Goal: Communication & Community: Answer question/provide support

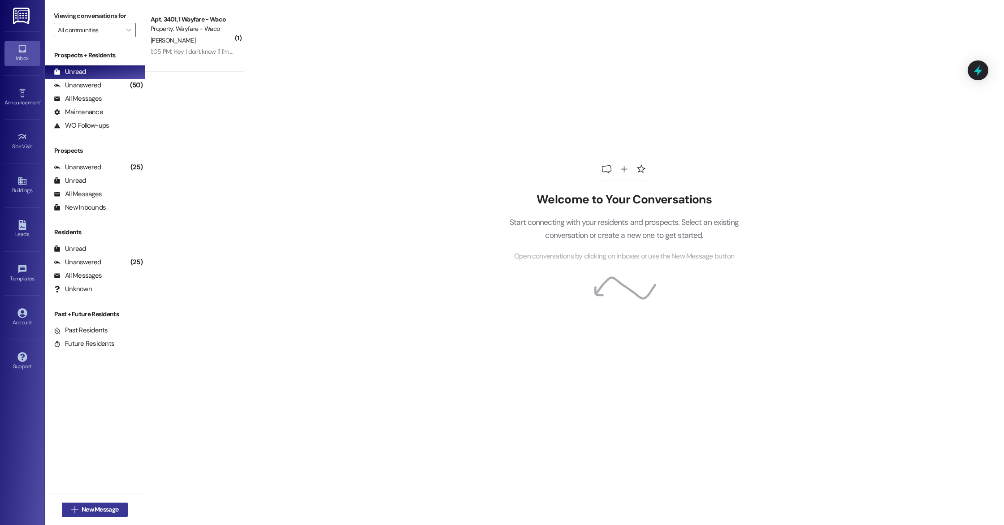
click at [100, 511] on span "New Message" at bounding box center [100, 509] width 37 height 9
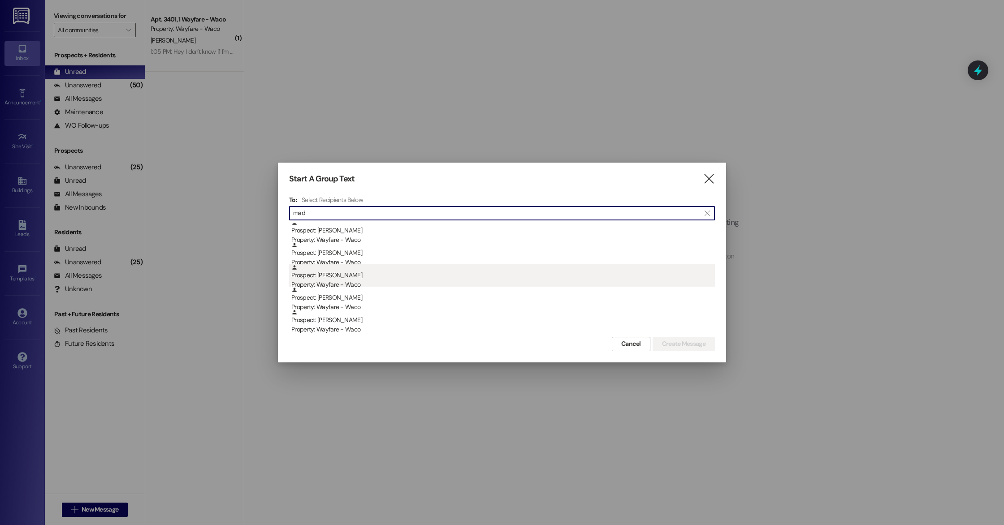
type input "mad"
click at [395, 275] on div "Prospect: [PERSON_NAME] Property: Wayfare - [GEOGRAPHIC_DATA]" at bounding box center [502, 277] width 423 height 26
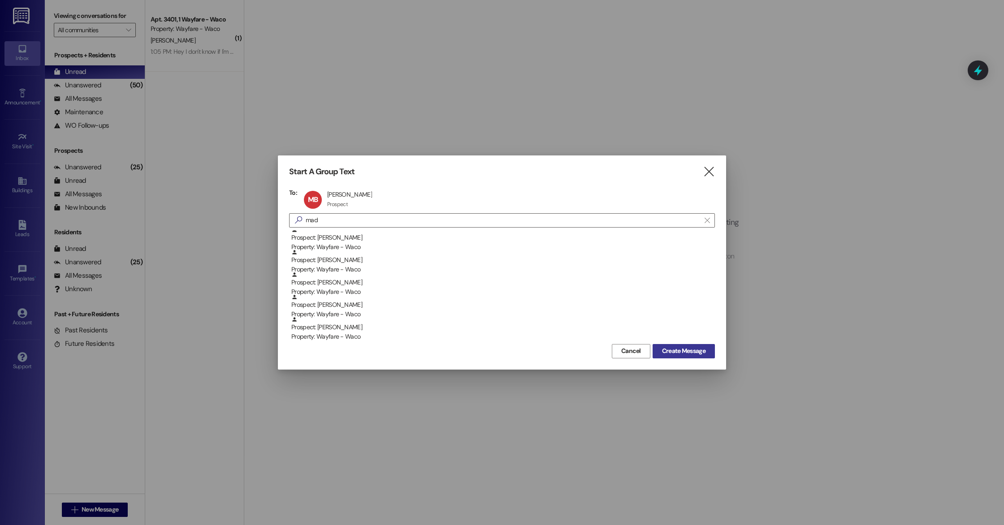
click at [696, 352] on span "Create Message" at bounding box center [683, 350] width 43 height 9
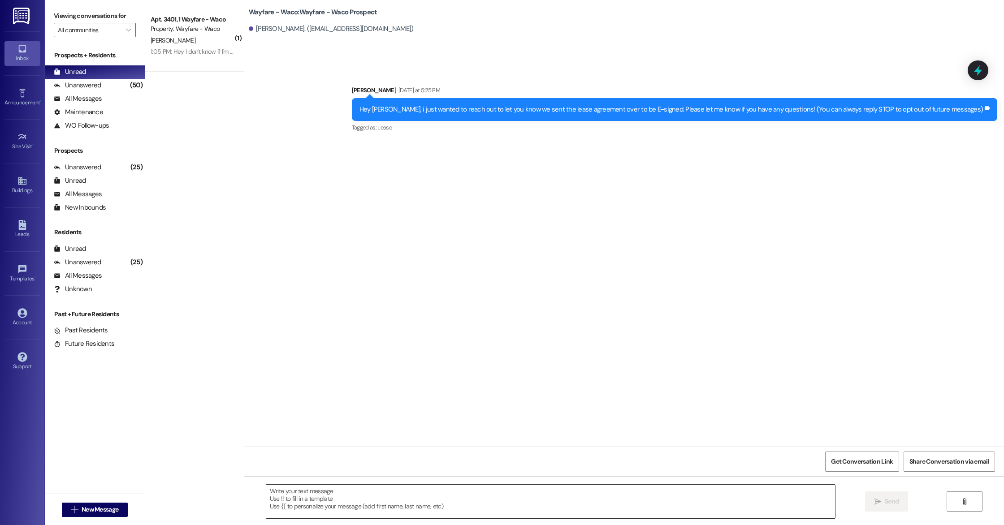
click at [421, 497] on textarea at bounding box center [550, 502] width 569 height 34
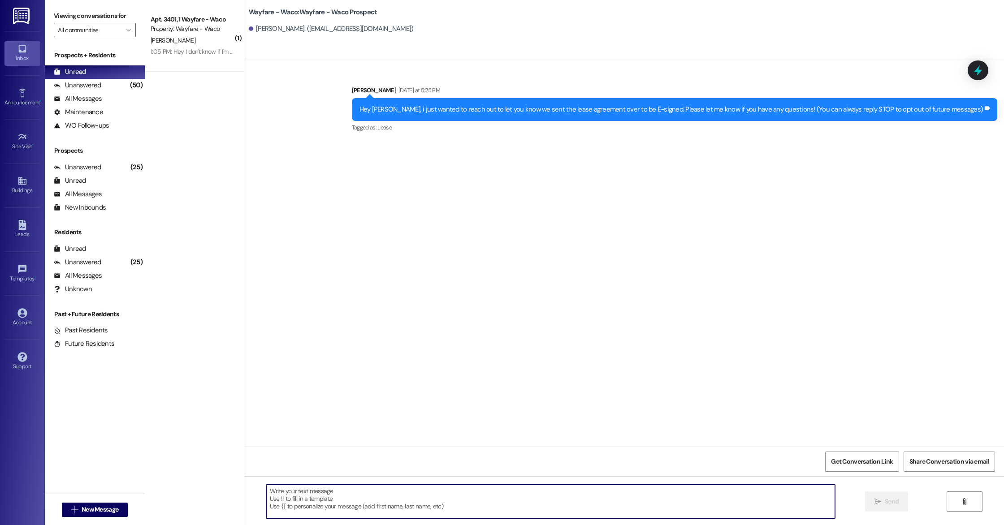
drag, startPoint x: 421, startPoint y: 497, endPoint x: 464, endPoint y: 380, distance: 124.2
click at [460, 390] on div "Sent via SMS [PERSON_NAME] [DATE] at 5:25 PM Hey [PERSON_NAME], i just wanted t…" at bounding box center [623, 320] width 759 height 525
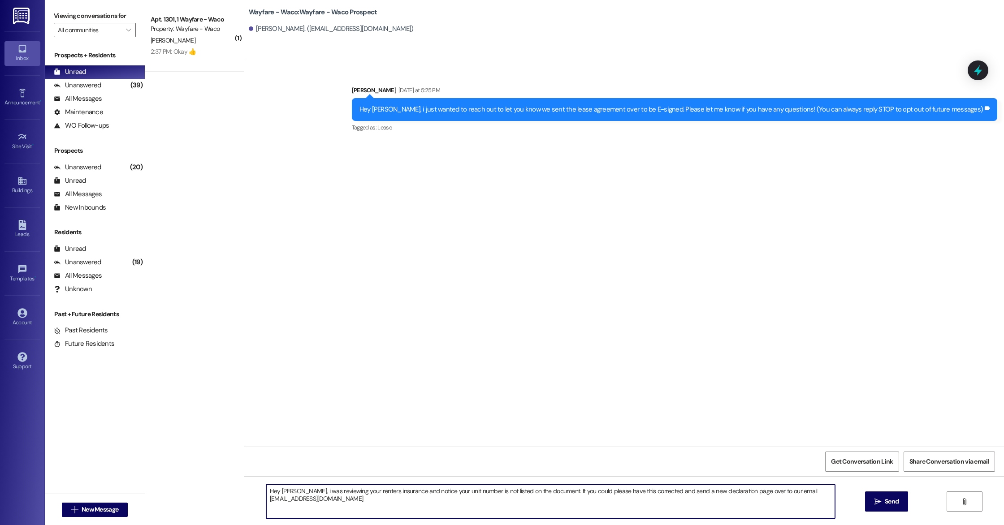
click at [796, 495] on textarea "Hey [PERSON_NAME], i was reviewing your renters insurance and notice your unit …" at bounding box center [550, 502] width 569 height 34
click at [357, 503] on textarea "Hey [PERSON_NAME], i was reviewing your renters insurance and notice your unit …" at bounding box center [550, 502] width 569 height 34
click at [301, 494] on textarea "Hey [PERSON_NAME], i was reviewing your renters insurance and notice your unit …" at bounding box center [550, 502] width 569 height 34
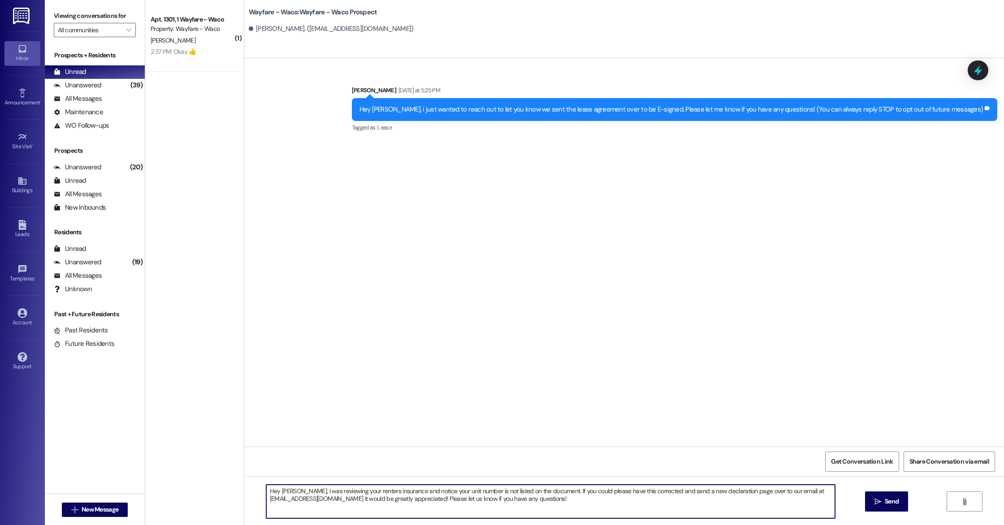
click at [560, 503] on textarea "Hey [PERSON_NAME], I was reviewing your renters insurance and notice your unit …" at bounding box center [550, 502] width 569 height 34
type textarea "Hey [PERSON_NAME], I was reviewing your renters insurance and notice your unit …"
click at [875, 503] on icon "" at bounding box center [877, 501] width 7 height 7
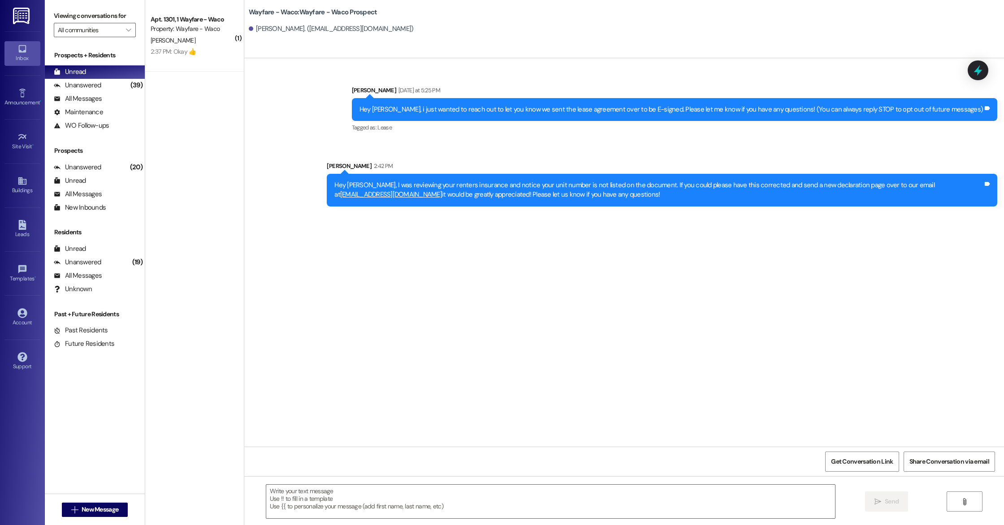
drag, startPoint x: 326, startPoint y: 185, endPoint x: 652, endPoint y: 207, distance: 326.9
click at [652, 207] on div "Sent via SMS [PERSON_NAME] 2:42 PM Hey [PERSON_NAME], I was reviewing your rent…" at bounding box center [662, 184] width 684 height 59
copy div "Hey [PERSON_NAME], I was reviewing your renters insurance and notice your unit …"
click at [345, 111] on div "Sent via SMS [PERSON_NAME] [DATE] at 5:25 PM Hey [PERSON_NAME], i just wanted t…" at bounding box center [623, 139] width 759 height 148
click at [33, 229] on link "Leads" at bounding box center [22, 229] width 36 height 24
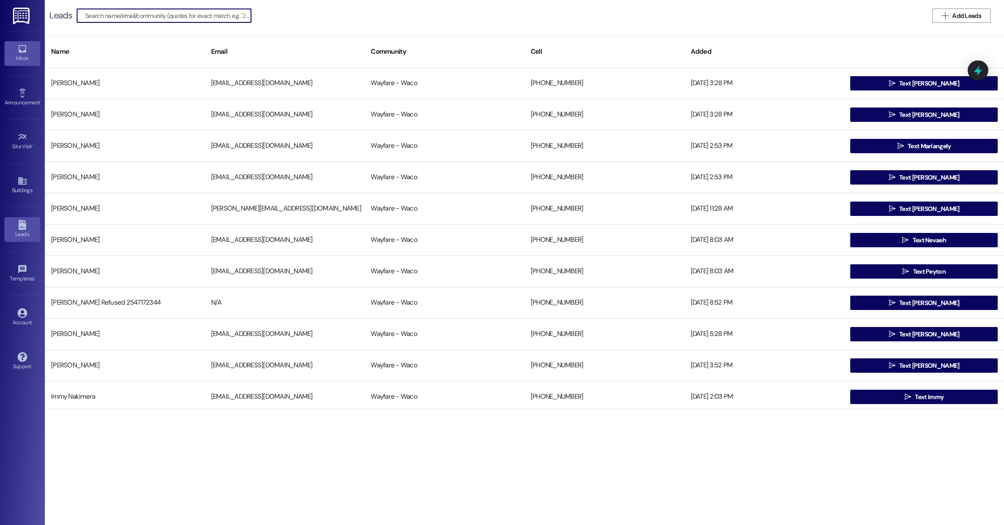
click at [18, 54] on div "Inbox" at bounding box center [22, 58] width 45 height 9
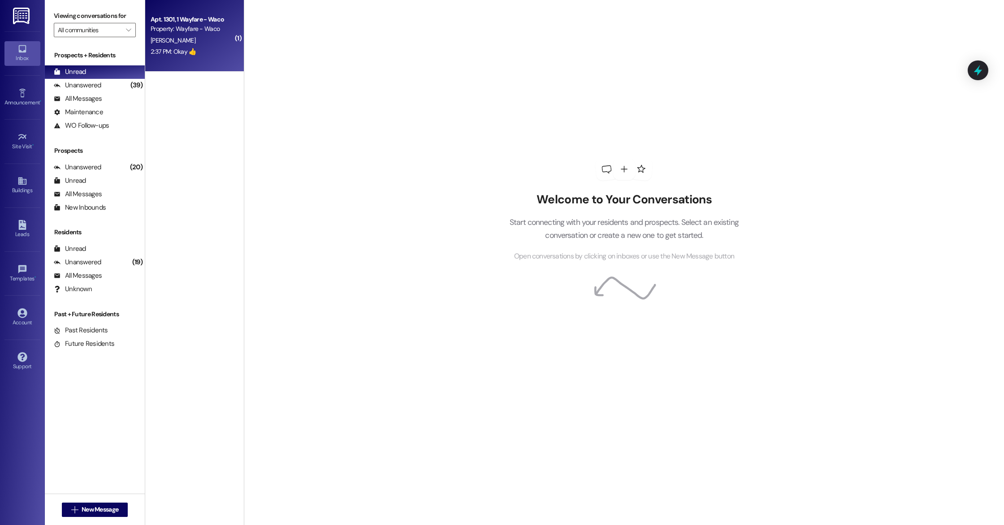
click at [200, 45] on div "[PERSON_NAME]" at bounding box center [192, 40] width 85 height 11
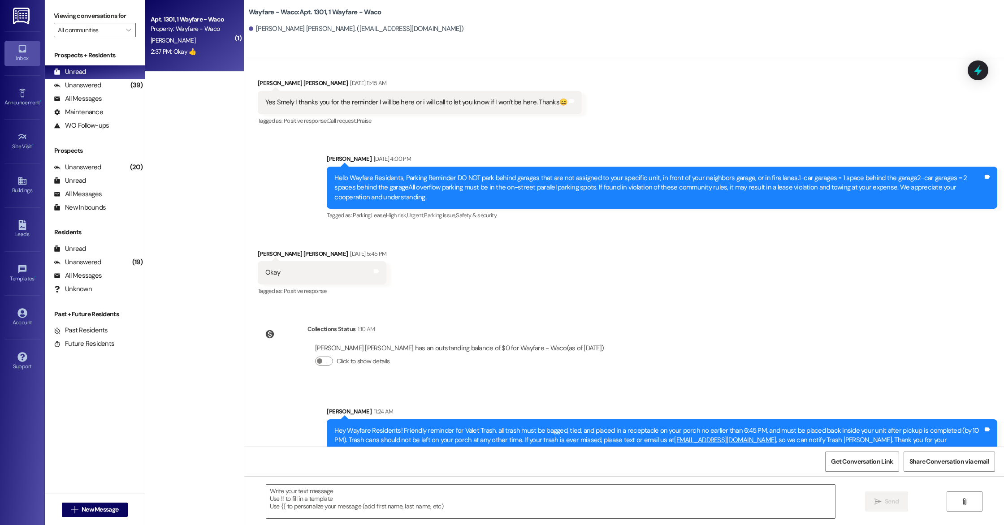
scroll to position [4224, 0]
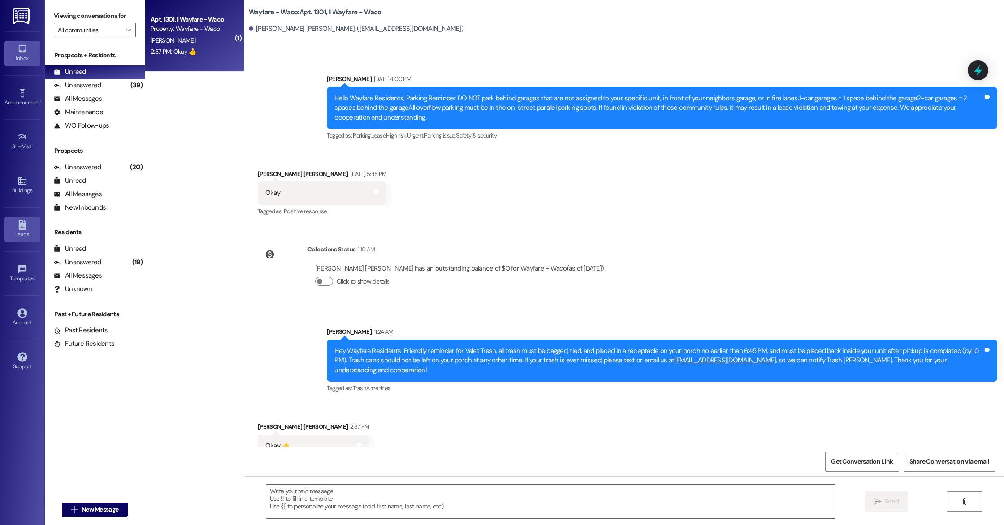
click at [27, 232] on div "Leads" at bounding box center [22, 234] width 45 height 9
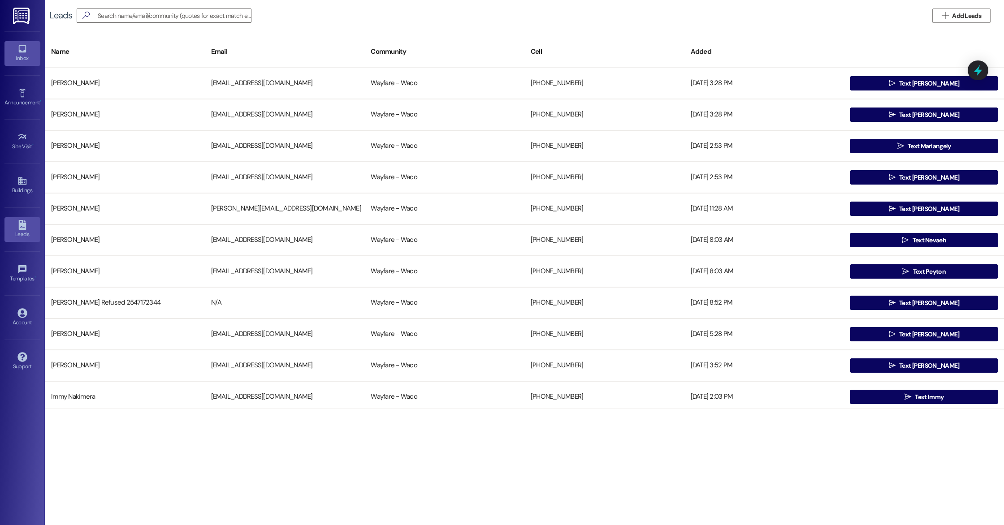
click at [17, 50] on icon at bounding box center [22, 49] width 10 height 10
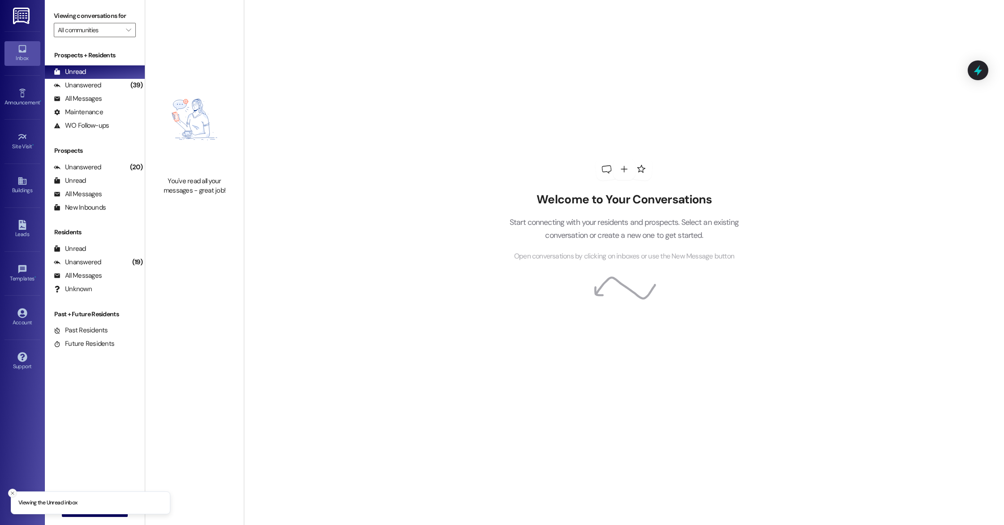
click at [9, 492] on button "Close toast" at bounding box center [12, 493] width 9 height 9
click at [82, 509] on span "New Message" at bounding box center [100, 509] width 37 height 9
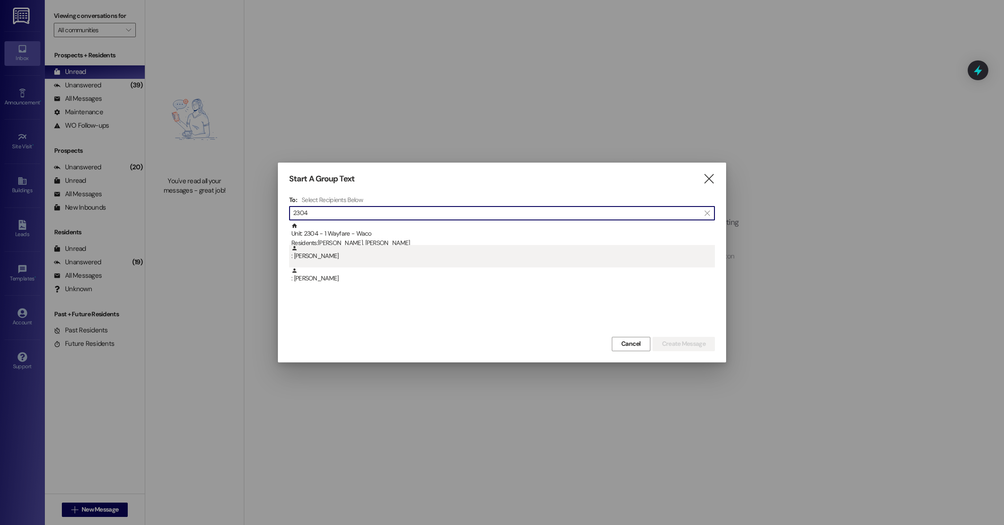
type input "2304"
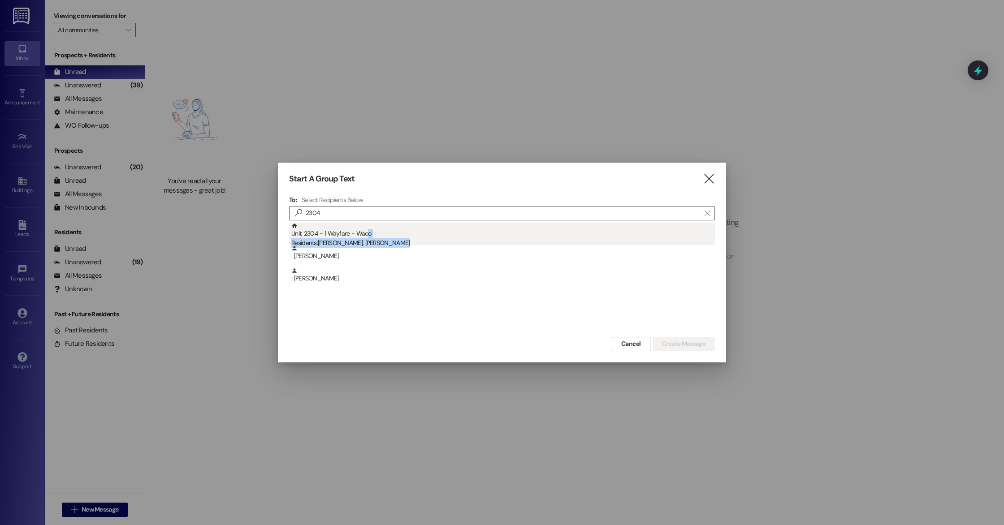
drag, startPoint x: 364, startPoint y: 245, endPoint x: 367, endPoint y: 237, distance: 8.7
click at [367, 237] on div "Unit: 2304 - 1 Wayfare - Waco Residents: [PERSON_NAME], [PERSON_NAME] : [PERSON…" at bounding box center [502, 256] width 426 height 67
click at [383, 236] on div "Unit: 2304 - 1 Wayfare - Waco Residents: [PERSON_NAME], [PERSON_NAME]" at bounding box center [502, 236] width 423 height 26
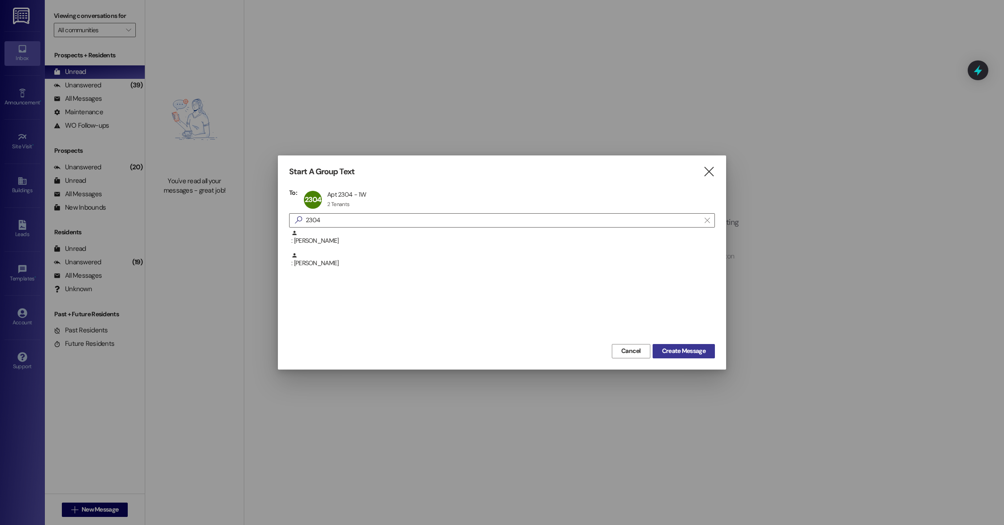
click at [671, 348] on span "Create Message" at bounding box center [683, 350] width 43 height 9
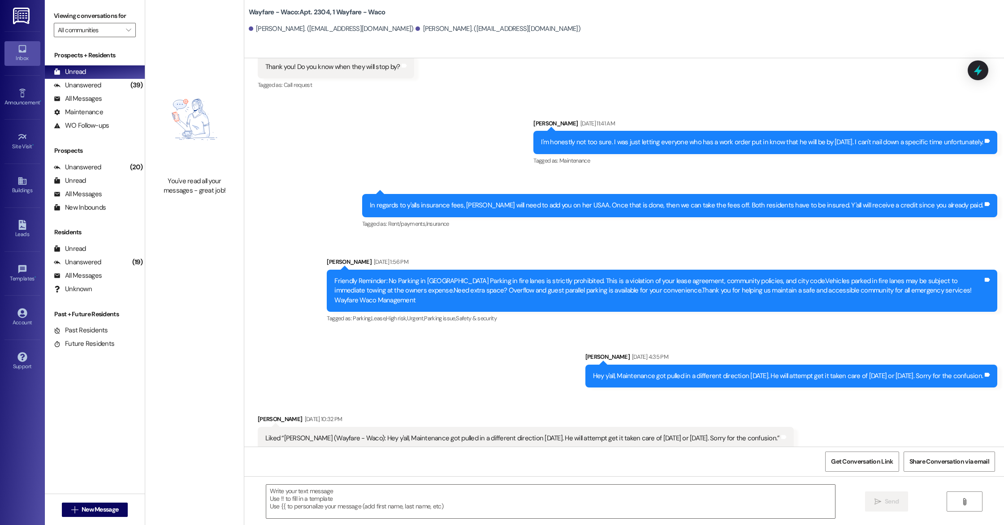
scroll to position [764, 0]
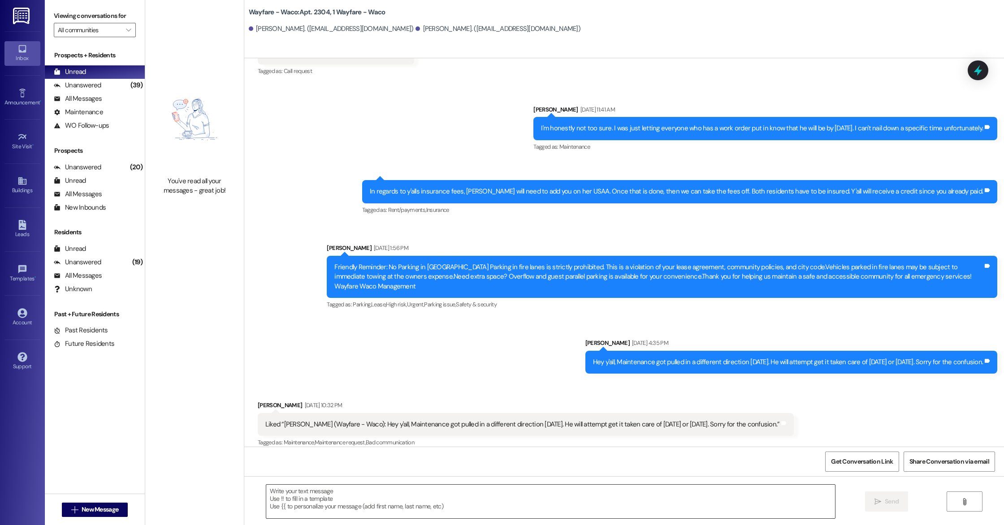
click at [544, 490] on textarea at bounding box center [550, 502] width 569 height 34
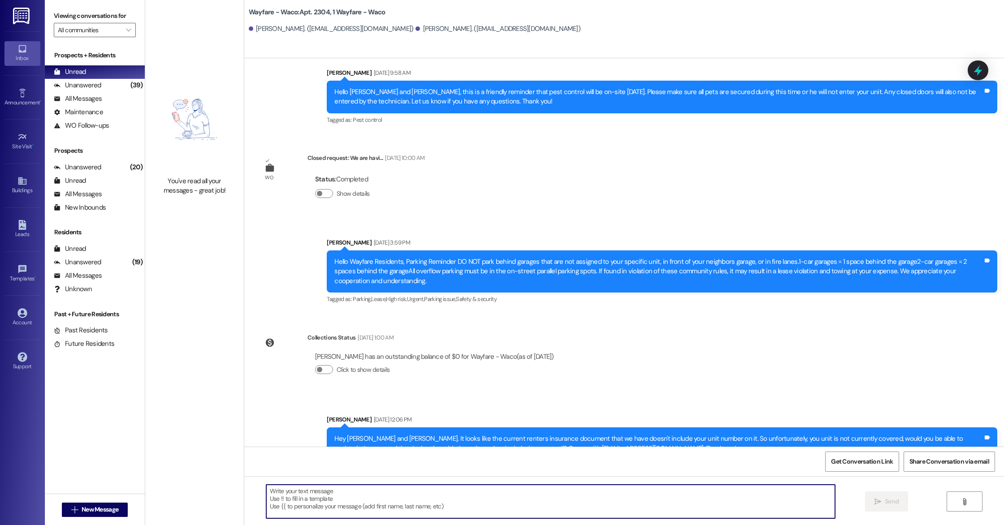
scroll to position [1597, 0]
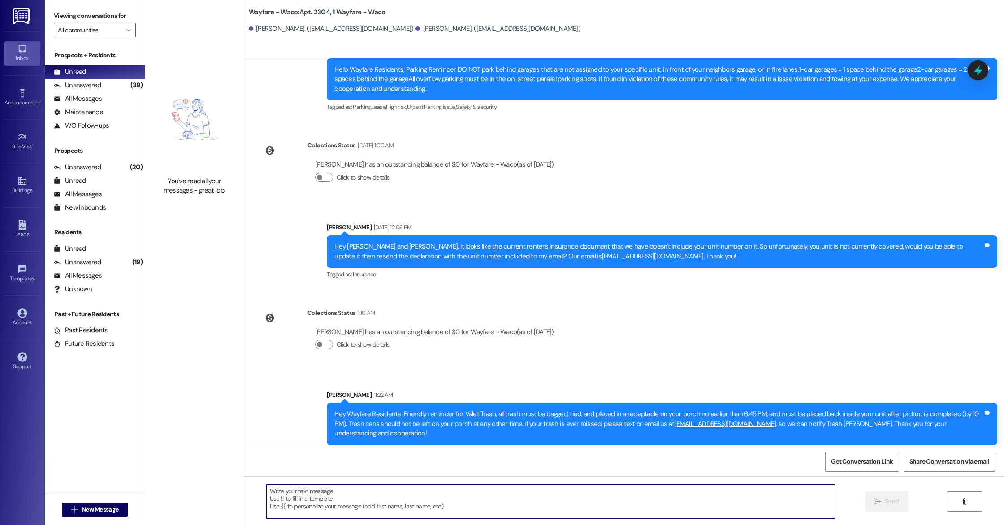
paste textarea "Hey [PERSON_NAME], I was reviewing your renters insurance and notice your unit …"
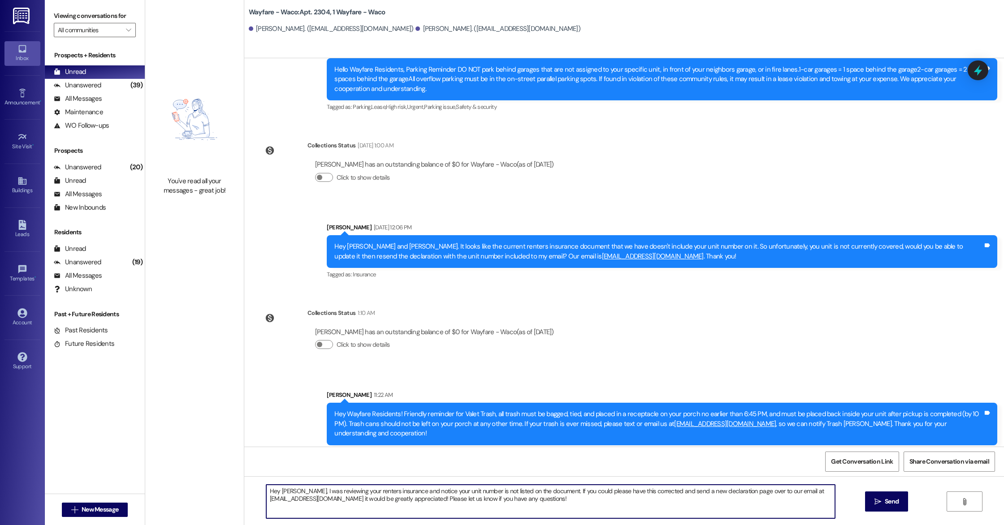
click at [296, 492] on textarea "Hey [PERSON_NAME], I was reviewing your renters insurance and notice your unit …" at bounding box center [550, 502] width 569 height 34
click at [273, 491] on textarea "Hey [PERSON_NAME] and [PERSON_NAME], I was reviewing your renters insurance and…" at bounding box center [550, 502] width 569 height 34
click at [569, 502] on textarea "Hello [PERSON_NAME] and [PERSON_NAME], I was reviewing your renters insurance a…" at bounding box center [550, 502] width 569 height 34
type textarea "Hello [PERSON_NAME] and [PERSON_NAME], I was reviewing your renters insurance a…"
click at [886, 506] on span "Send" at bounding box center [891, 501] width 14 height 9
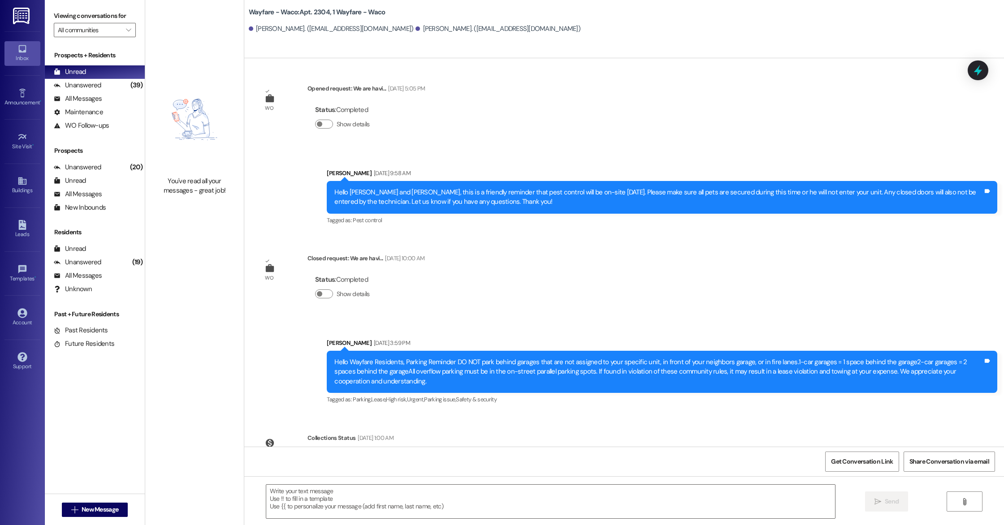
scroll to position [1668, 0]
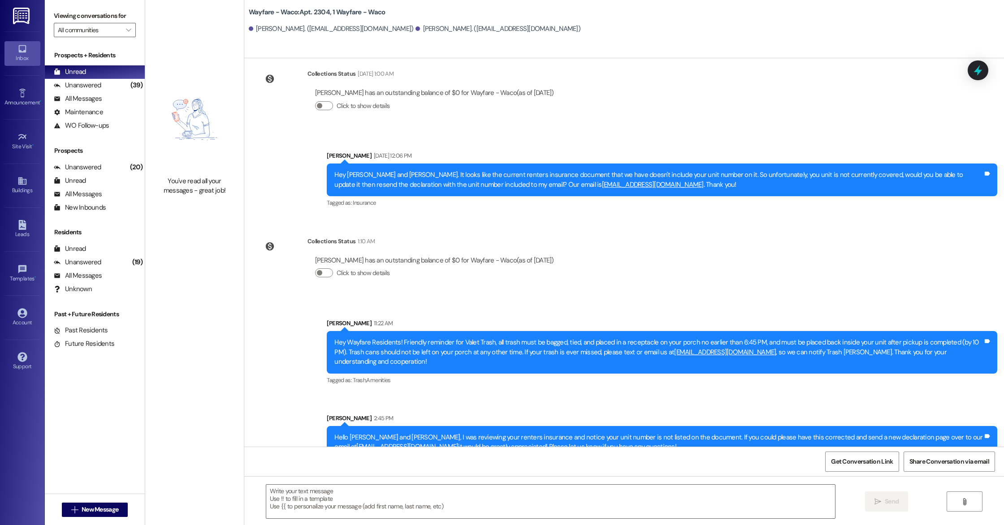
drag, startPoint x: 324, startPoint y: 420, endPoint x: 645, endPoint y: 436, distance: 321.2
click at [645, 436] on div "Hello [PERSON_NAME] and [PERSON_NAME], I was reviewing your renters insurance a…" at bounding box center [662, 442] width 670 height 33
copy div "Hello [PERSON_NAME] and [PERSON_NAME], I was reviewing your renters insurance a…"
click at [275, 298] on div "Announcement, sent via SMS [PERSON_NAME] 11:22 AM Hey Wayfare Residents! Friend…" at bounding box center [623, 381] width 759 height 167
click at [18, 228] on icon at bounding box center [22, 225] width 8 height 10
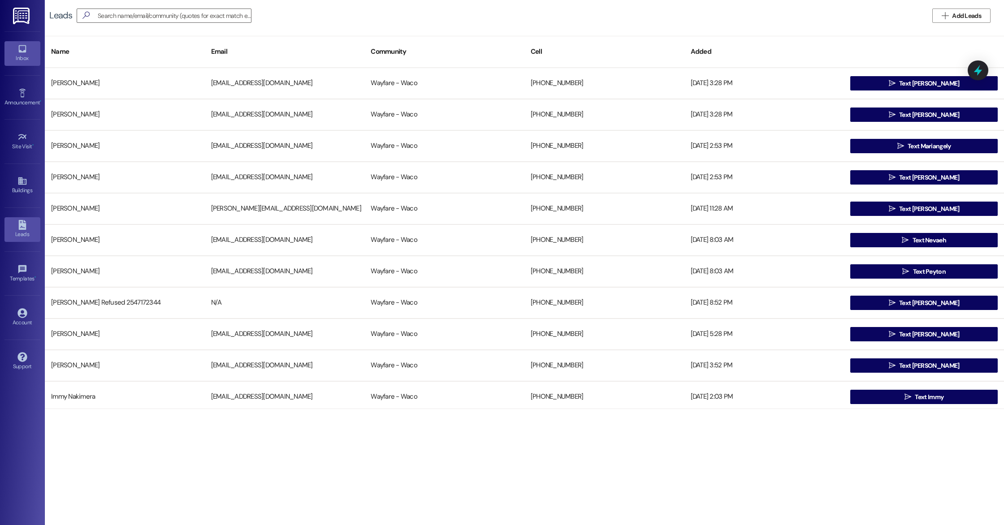
click at [30, 54] on div "Inbox" at bounding box center [22, 58] width 45 height 9
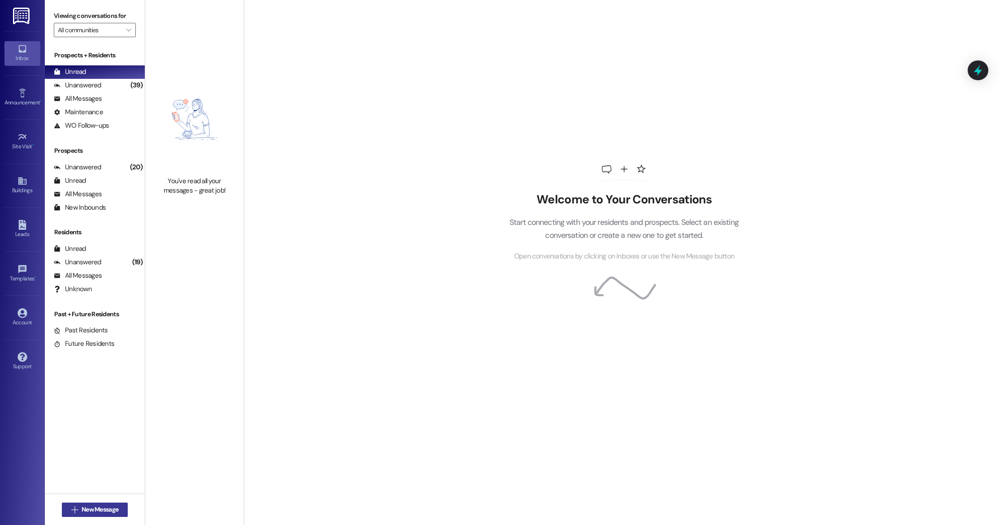
click at [100, 516] on button " New Message" at bounding box center [95, 510] width 66 height 14
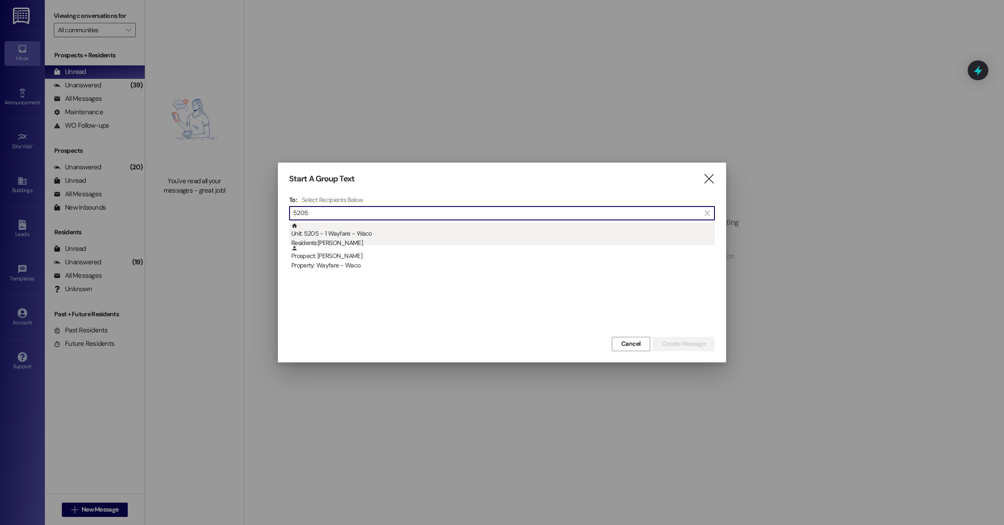
type input "5205"
click at [392, 239] on div "Residents: [PERSON_NAME]" at bounding box center [502, 242] width 423 height 9
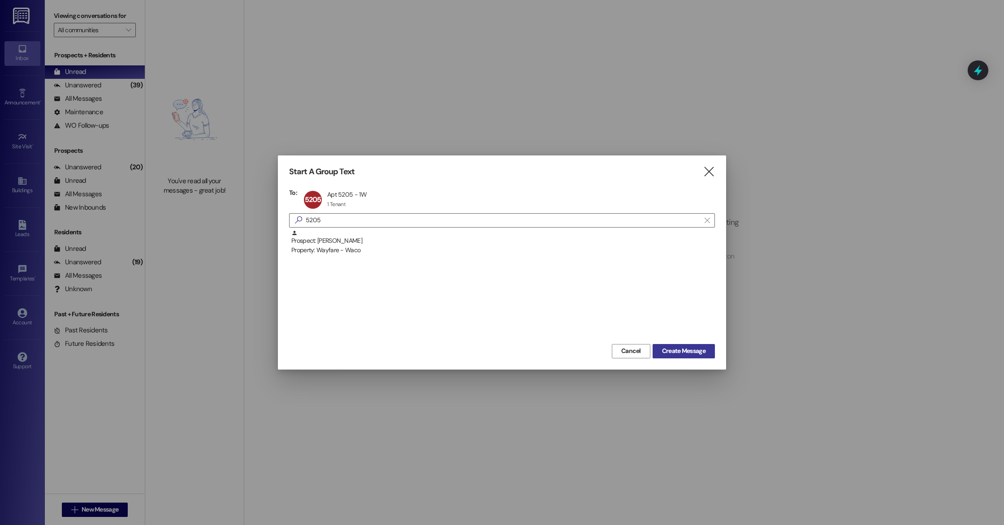
click at [681, 357] on button "Create Message" at bounding box center [683, 351] width 62 height 14
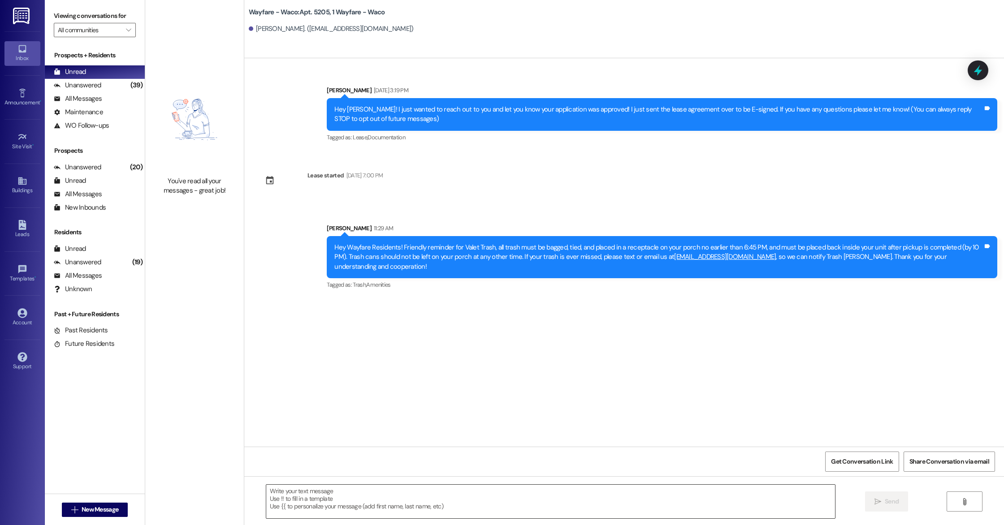
click at [320, 501] on textarea at bounding box center [550, 502] width 569 height 34
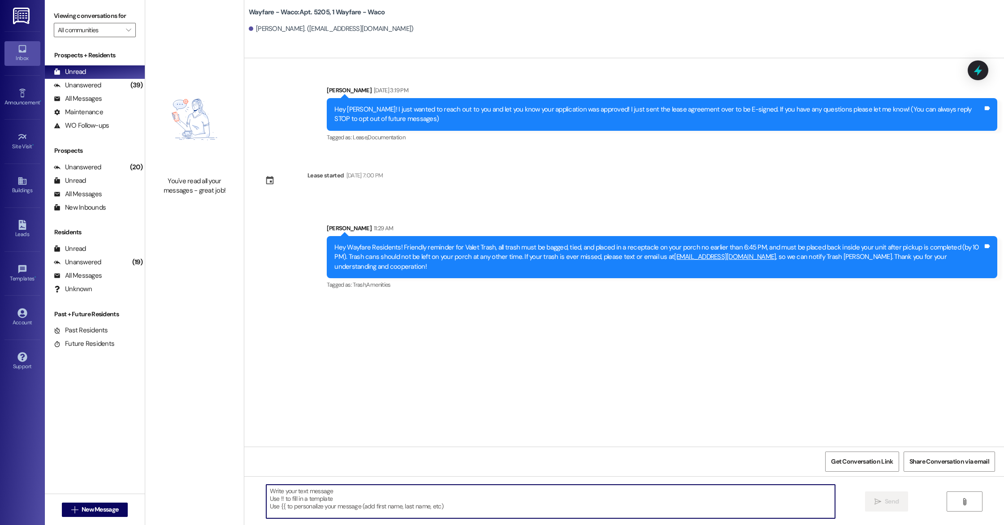
paste textarea "Hello [PERSON_NAME] and [PERSON_NAME], I was reviewing your renters insurance a…"
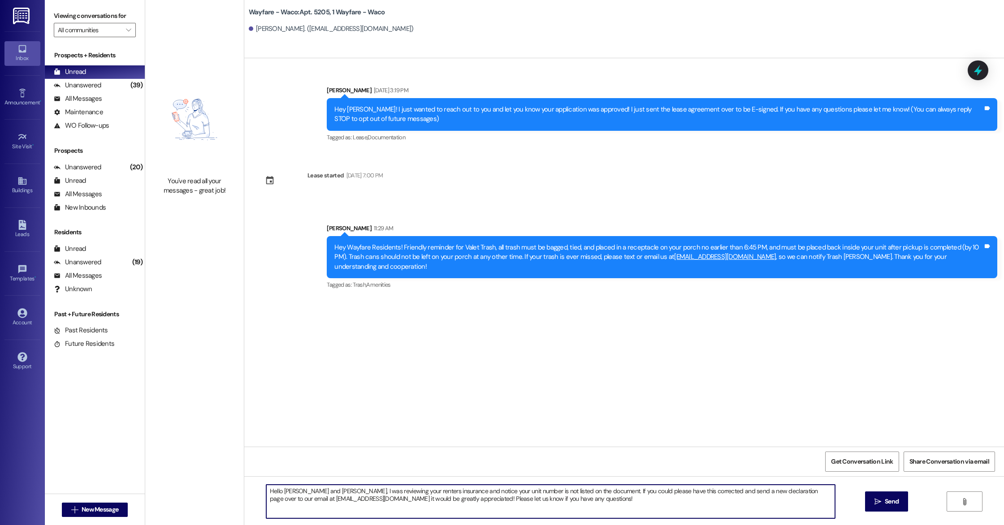
click at [324, 490] on textarea "Hello [PERSON_NAME] and [PERSON_NAME], I was reviewing your renters insurance a…" at bounding box center [550, 502] width 569 height 34
click at [590, 505] on textarea "Hello [PERSON_NAME], I was reviewing your renters insurance and notice your uni…" at bounding box center [550, 502] width 569 height 34
type textarea "Hello [PERSON_NAME], I was reviewing your renters insurance and notice your uni…"
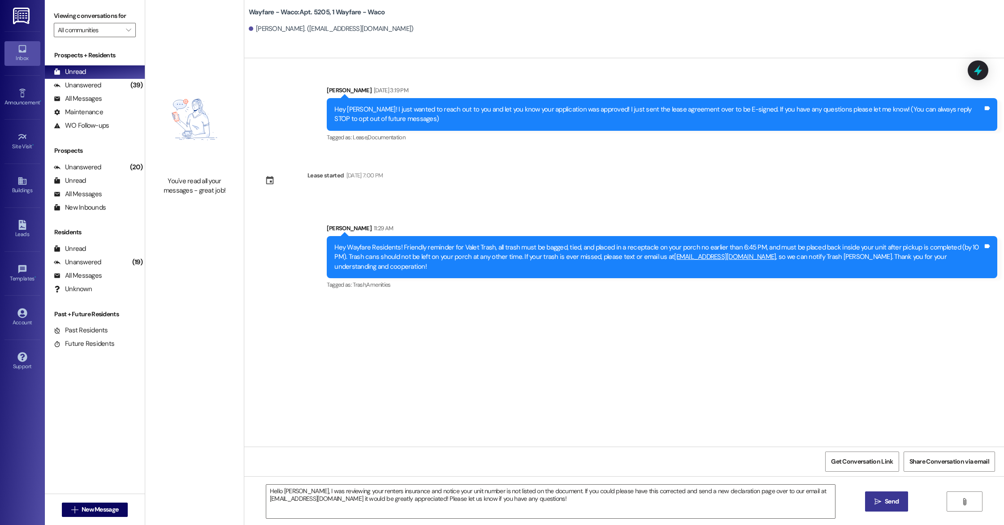
click at [879, 497] on span " Send" at bounding box center [886, 501] width 28 height 9
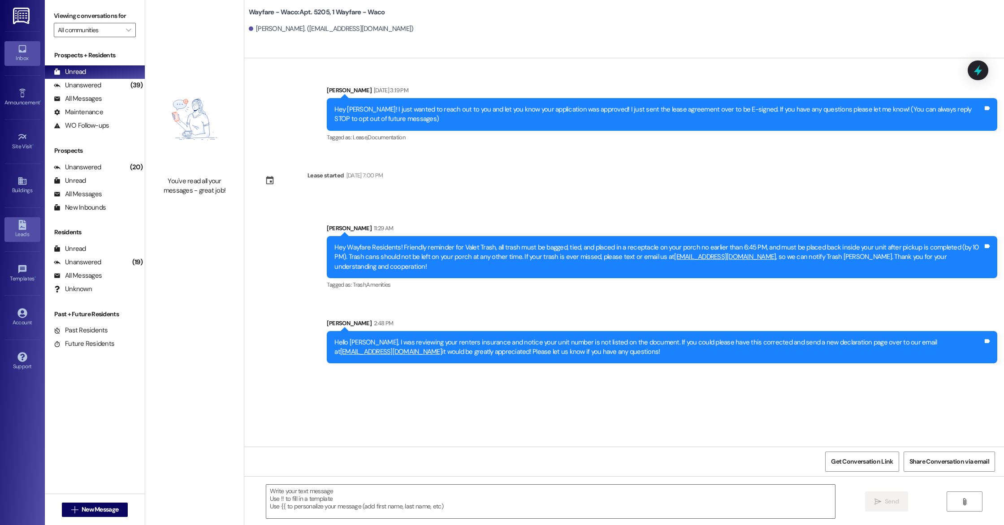
click at [21, 234] on div "Leads" at bounding box center [22, 234] width 45 height 9
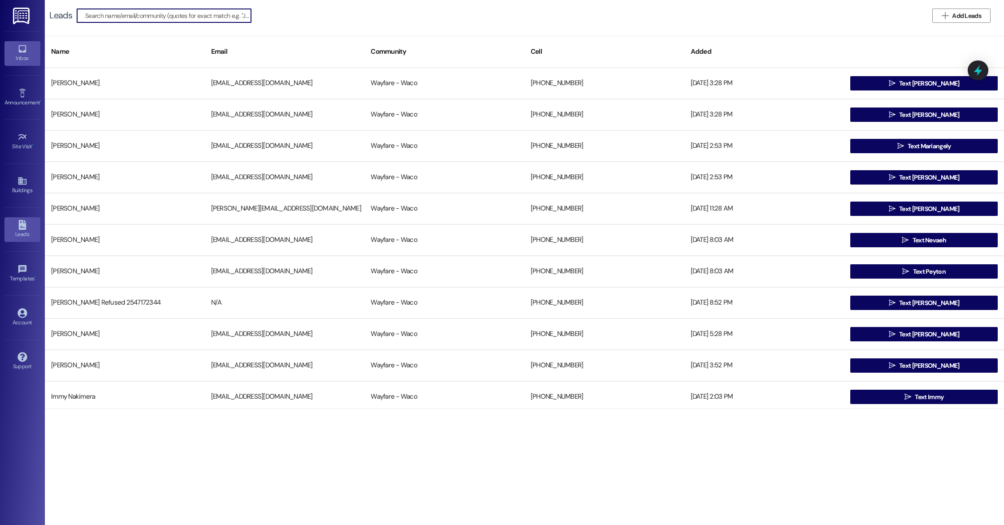
click at [19, 58] on div "Inbox" at bounding box center [22, 58] width 45 height 9
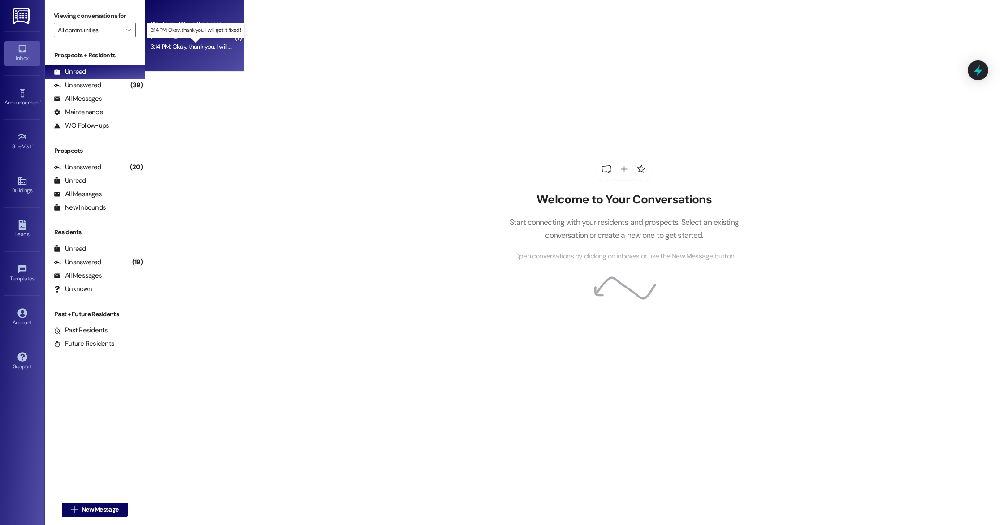
click at [181, 48] on div "3:14 PM: Okay, thank you. I will get it fixed! 3:14 PM: Okay, thank you. I will…" at bounding box center [204, 47] width 106 height 8
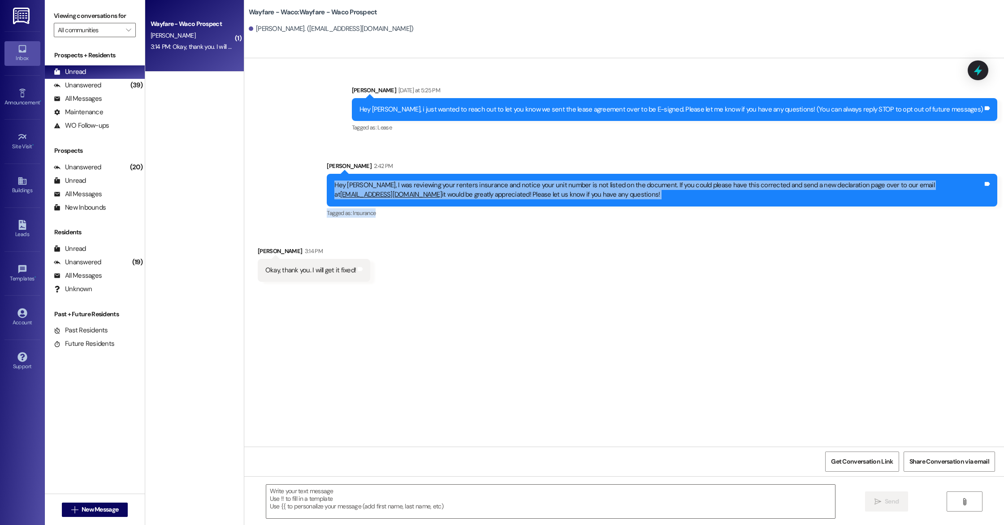
drag, startPoint x: 323, startPoint y: 184, endPoint x: 660, endPoint y: 210, distance: 337.5
click at [660, 210] on div "[PERSON_NAME] 2:42 PM Hey [PERSON_NAME], I was reviewing your renters insurance…" at bounding box center [662, 190] width 670 height 58
copy div "Hey [PERSON_NAME], I was reviewing your renters insurance and notice your unit …"
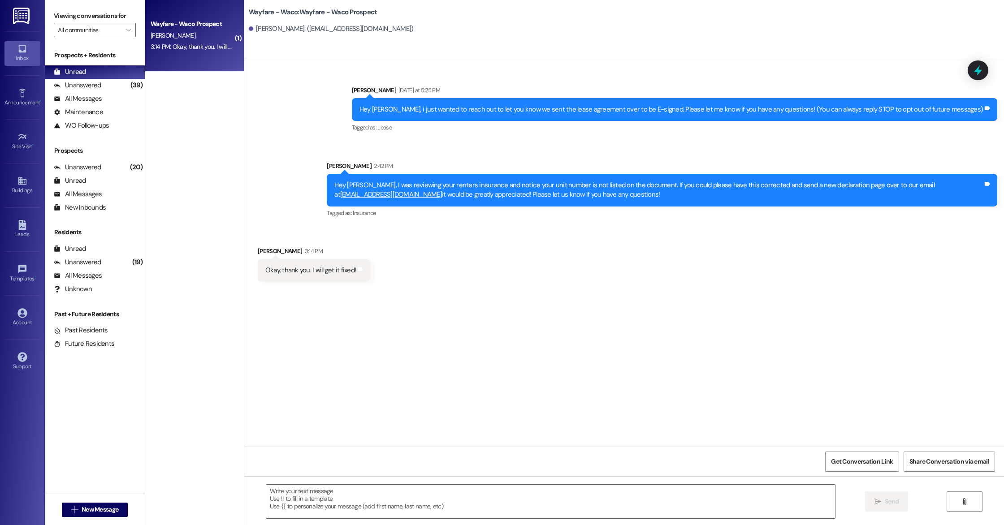
click at [567, 306] on div "Sent via SMS [PERSON_NAME] [DATE] at 5:25 PM Hey [PERSON_NAME], i just wanted t…" at bounding box center [623, 252] width 759 height 388
click at [14, 224] on link "Leads" at bounding box center [22, 229] width 36 height 24
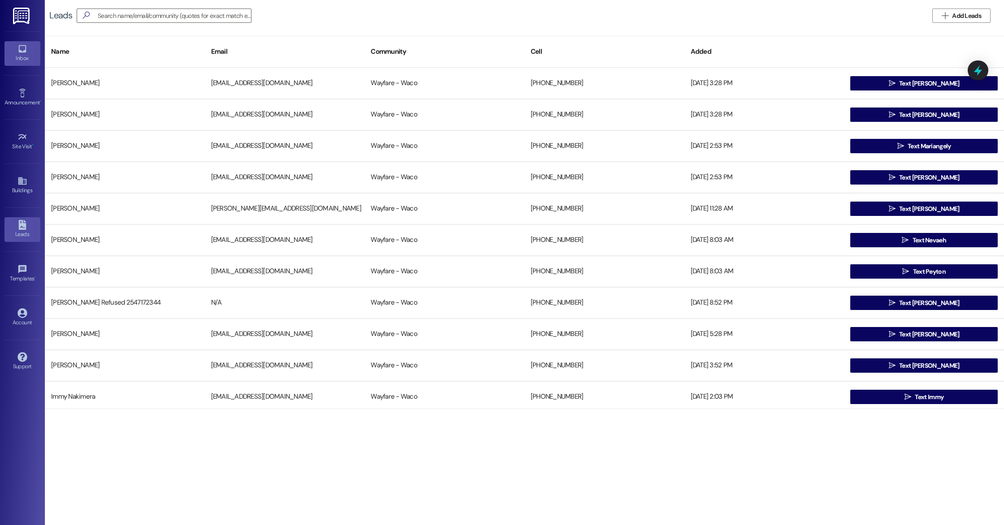
click at [22, 54] on div "Inbox" at bounding box center [22, 58] width 45 height 9
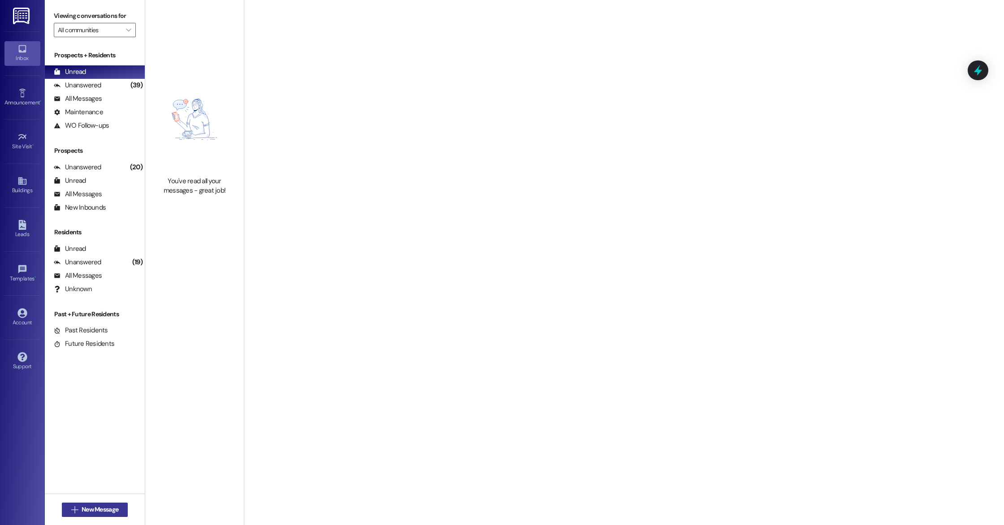
click at [105, 508] on span "New Message" at bounding box center [100, 509] width 37 height 9
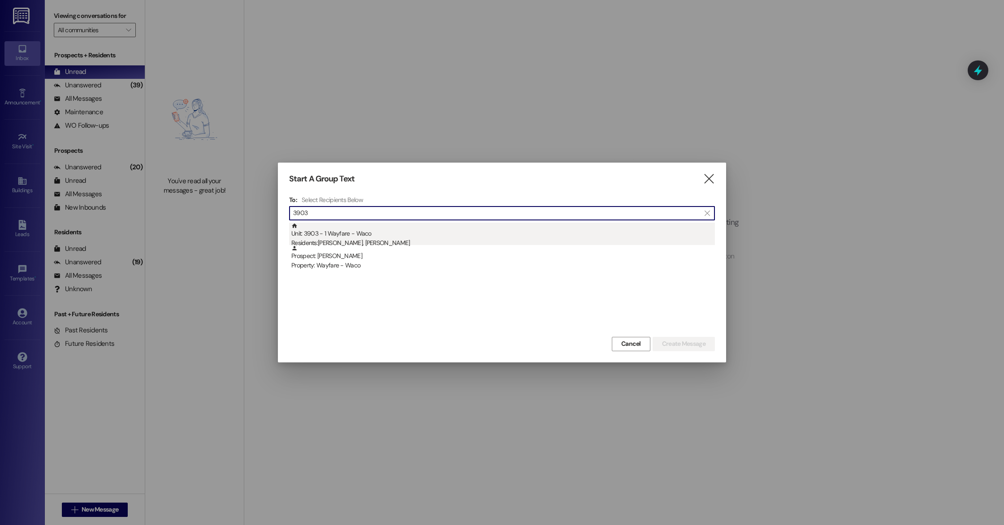
type input "3903"
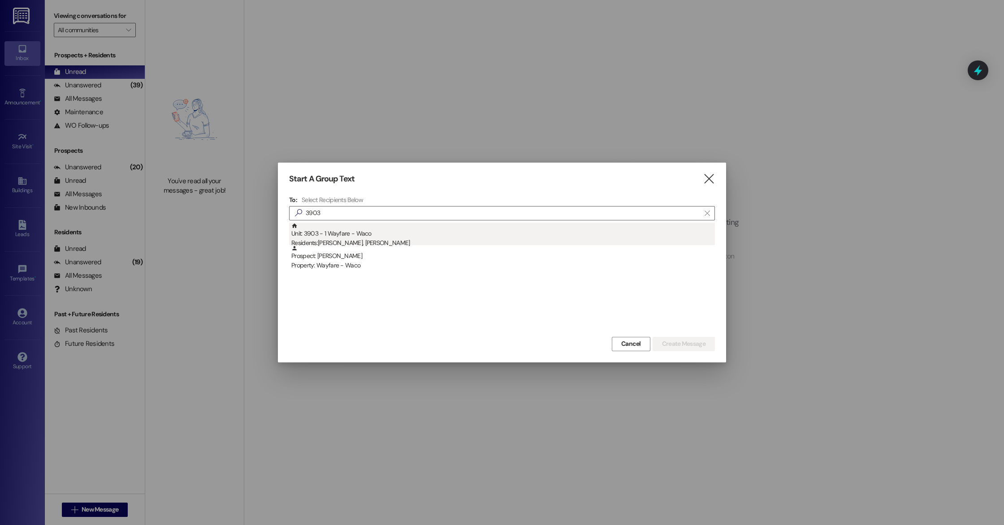
click at [358, 243] on div "Residents: [PERSON_NAME], [PERSON_NAME]" at bounding box center [502, 242] width 423 height 9
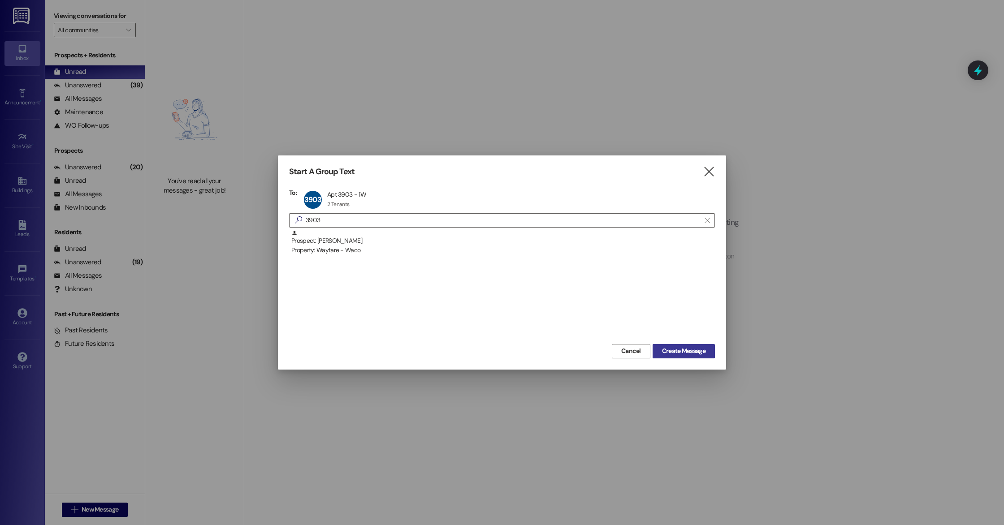
click at [681, 356] on button "Create Message" at bounding box center [683, 351] width 62 height 14
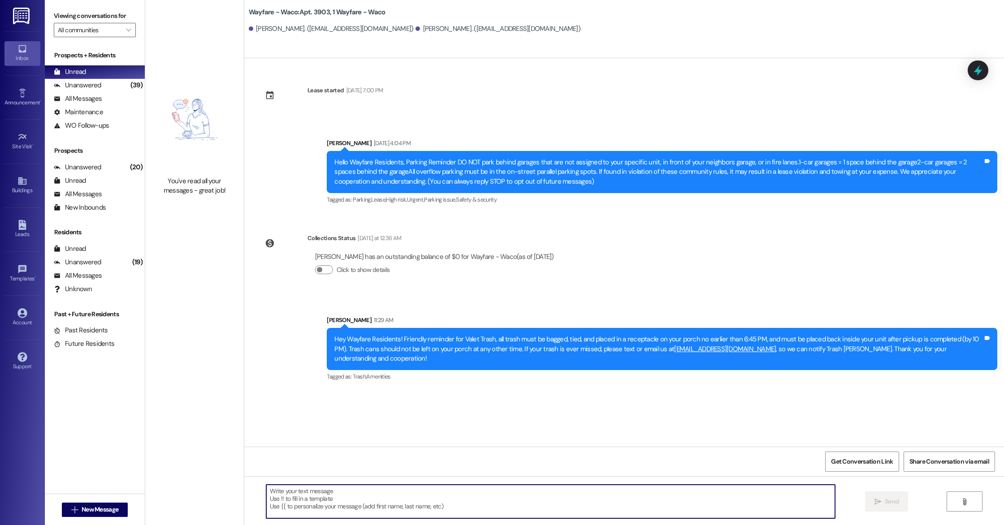
click at [346, 499] on textarea at bounding box center [550, 502] width 569 height 34
paste textarea "Hey [PERSON_NAME], I was reviewing your renters insurance and notice your unit …"
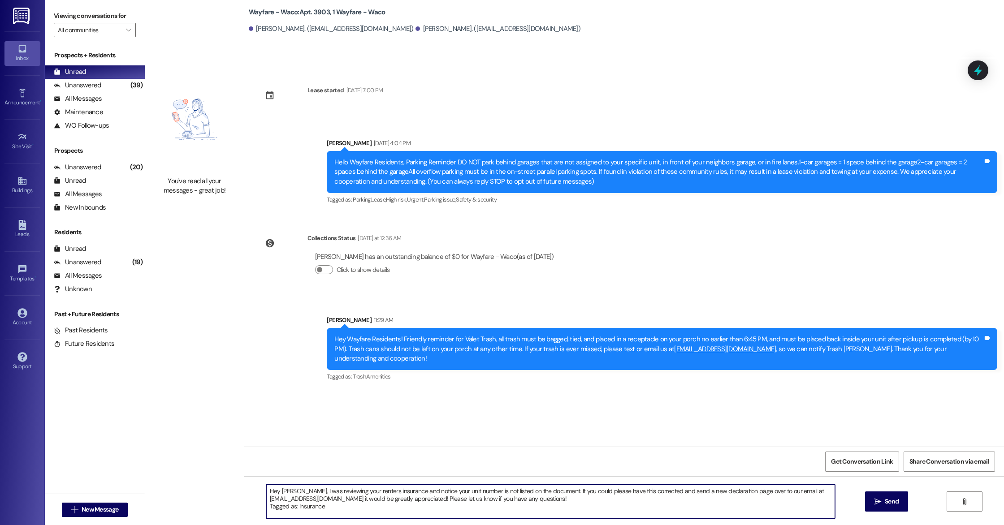
click at [295, 493] on textarea "Hey [PERSON_NAME], I was reviewing your renters insurance and notice your unit …" at bounding box center [550, 502] width 569 height 34
drag, startPoint x: 322, startPoint y: 508, endPoint x: 258, endPoint y: 509, distance: 64.5
click at [261, 509] on div "Hello [PERSON_NAME] and Braylen, I was reviewing your renters insurance and not…" at bounding box center [545, 501] width 569 height 34
type textarea "Hello [PERSON_NAME] and Braylen, I was reviewing your renters insurance and not…"
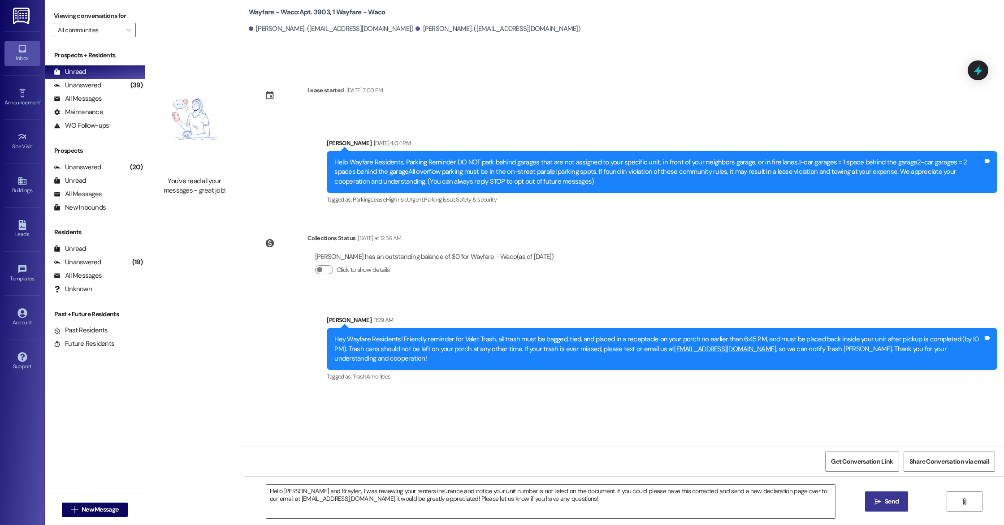
click at [874, 500] on icon "" at bounding box center [877, 501] width 7 height 7
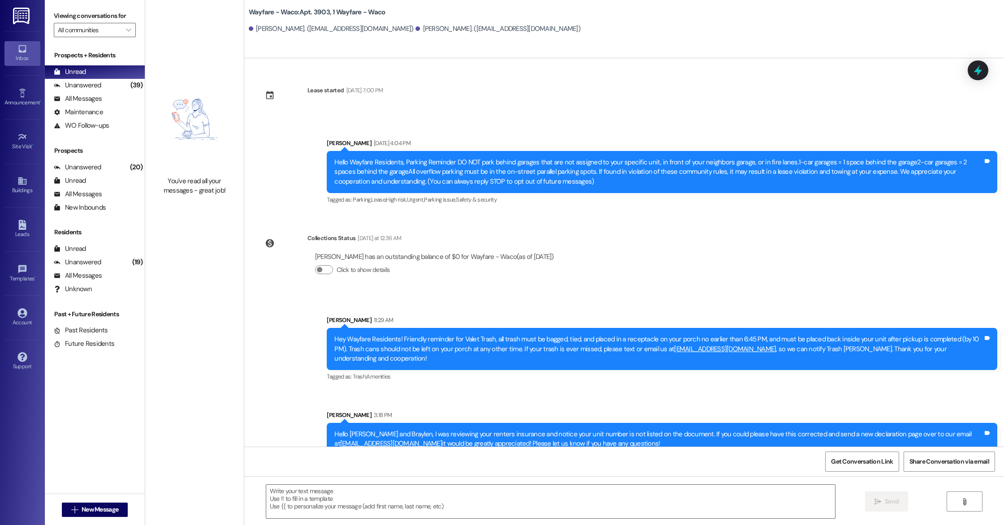
scroll to position [6, 0]
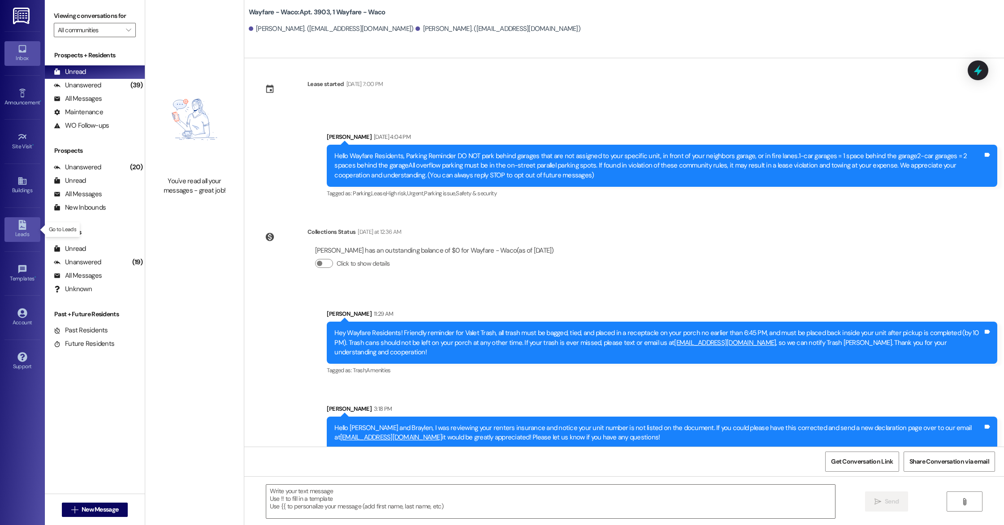
click at [30, 232] on div "Leads" at bounding box center [22, 234] width 45 height 9
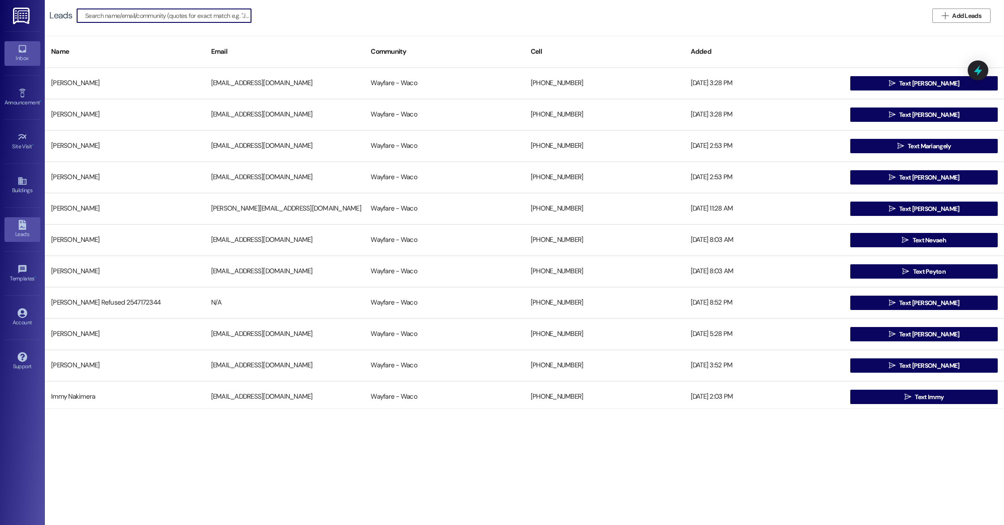
click at [18, 60] on div "Inbox" at bounding box center [22, 58] width 45 height 9
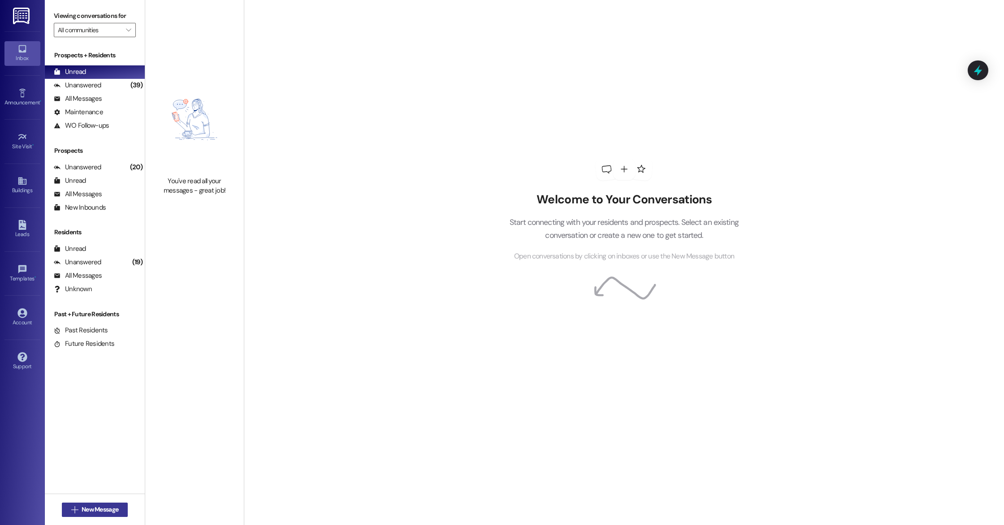
click at [104, 511] on span "New Message" at bounding box center [100, 509] width 37 height 9
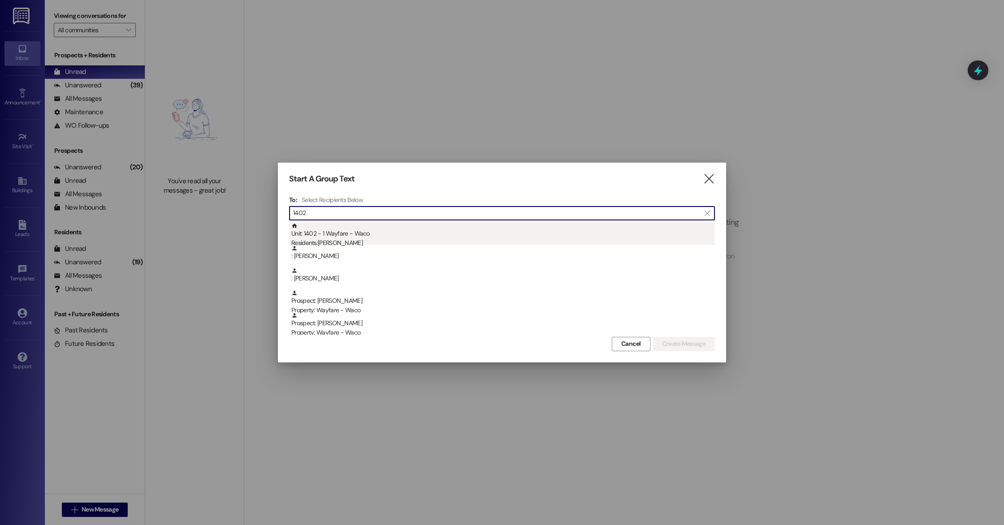
type input "1402"
click at [333, 242] on div "Residents: [PERSON_NAME]" at bounding box center [502, 242] width 423 height 9
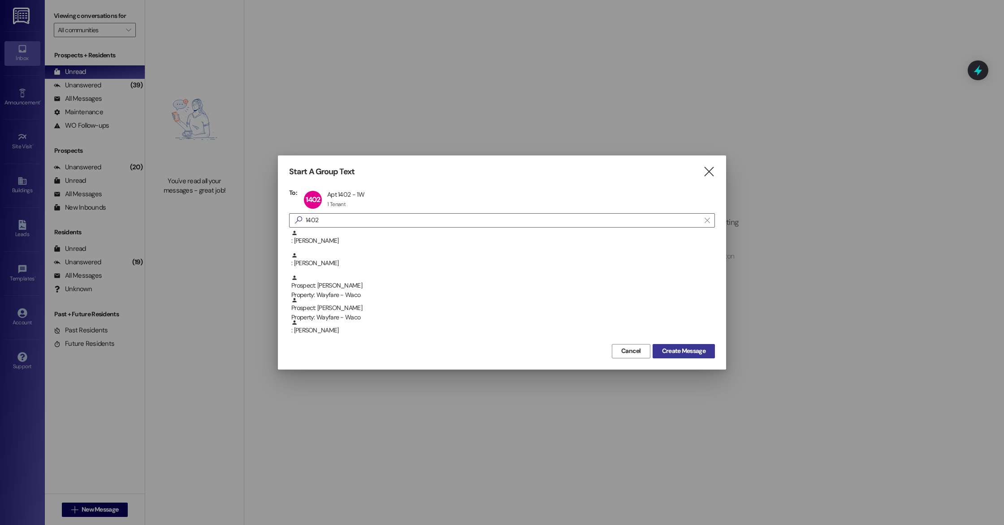
click at [684, 350] on span "Create Message" at bounding box center [683, 350] width 43 height 9
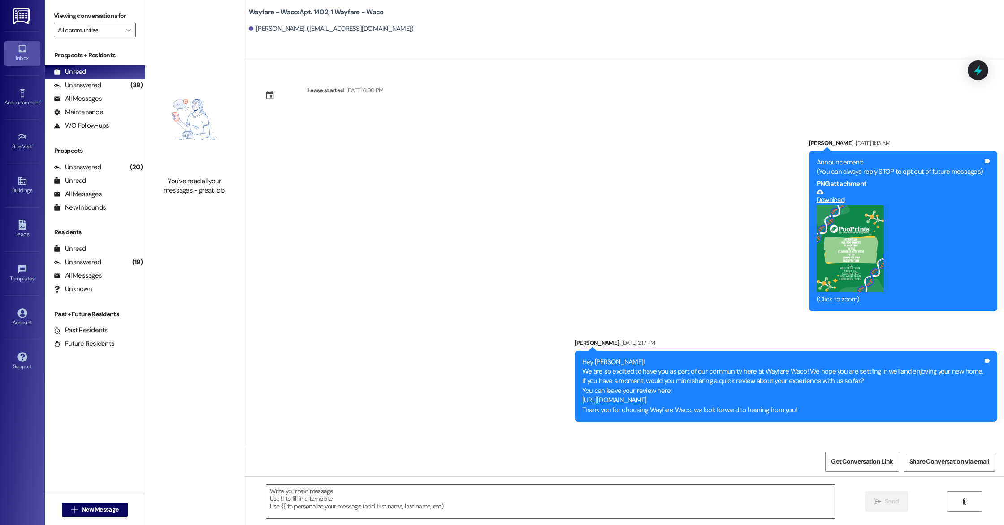
scroll to position [5024, 0]
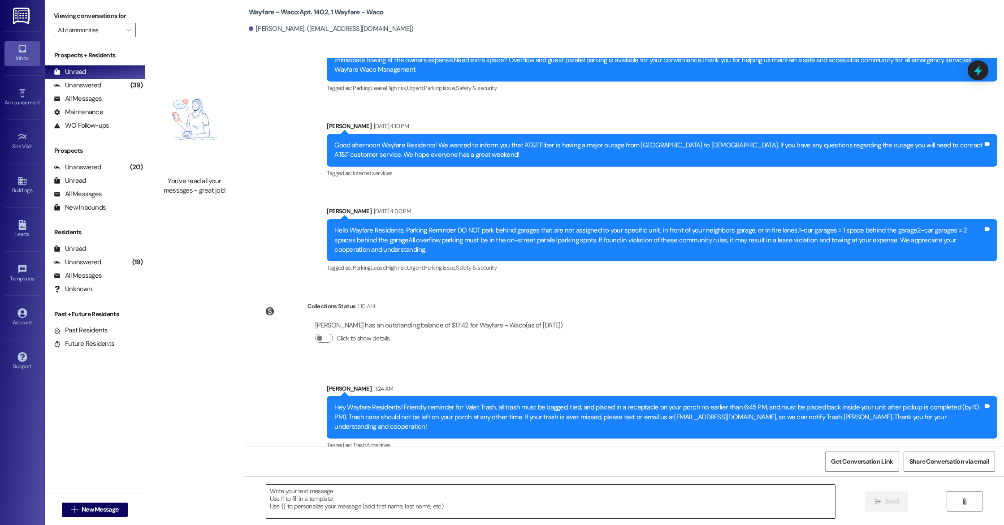
click at [356, 500] on textarea at bounding box center [550, 502] width 569 height 34
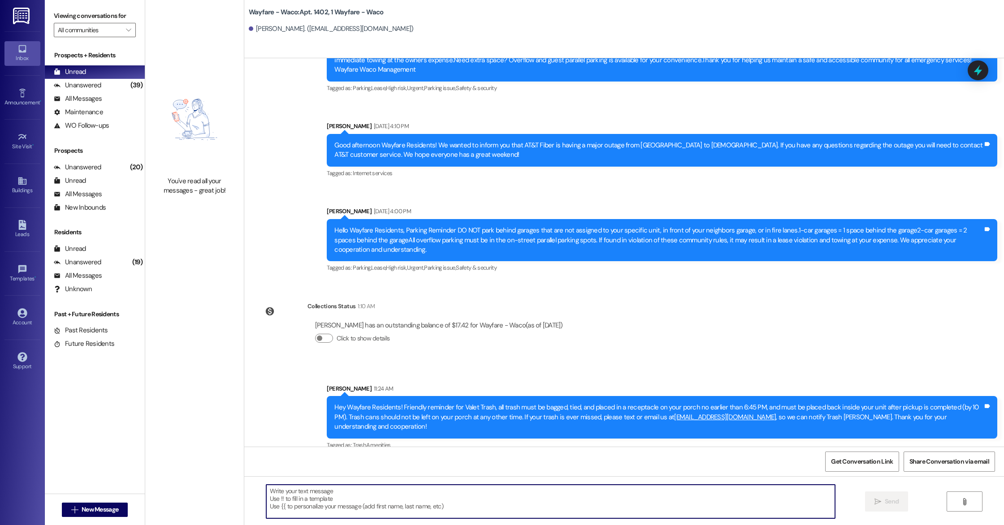
paste textarea "Hey [PERSON_NAME], I was reviewing your renters insurance and notice your unit …"
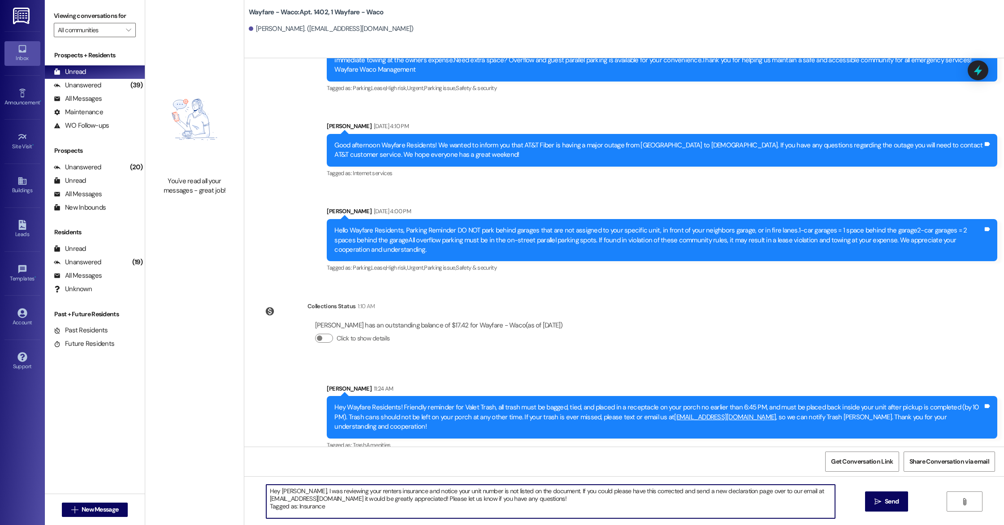
click at [297, 489] on textarea "Hey [PERSON_NAME], I was reviewing your renters insurance and notice your unit …" at bounding box center [550, 502] width 569 height 34
click at [345, 504] on textarea "Hey [PERSON_NAME], I was reviewing your renters insurance and notice your unit …" at bounding box center [550, 502] width 569 height 34
type textarea "Hey [PERSON_NAME], I was reviewing your renters insurance and notice your unit …"
click at [877, 498] on icon "" at bounding box center [877, 501] width 7 height 7
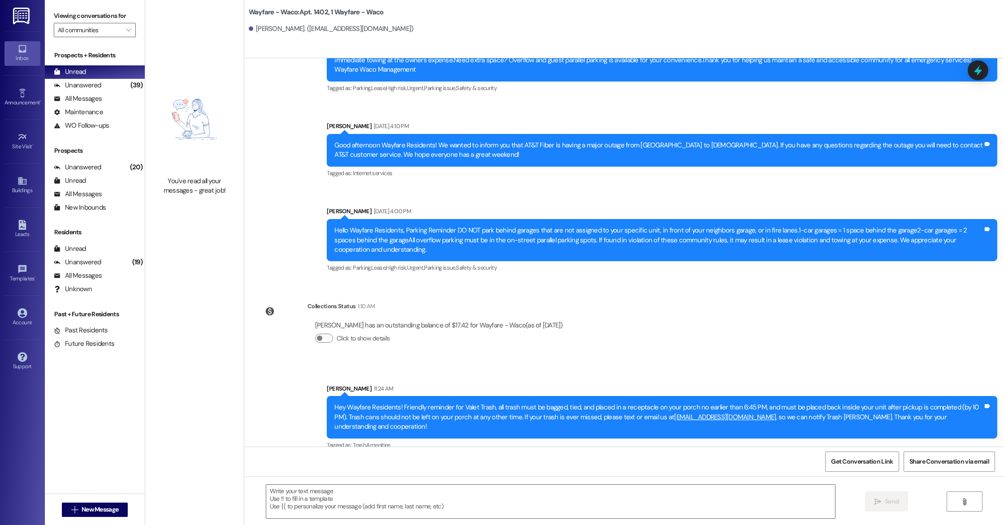
scroll to position [5096, 0]
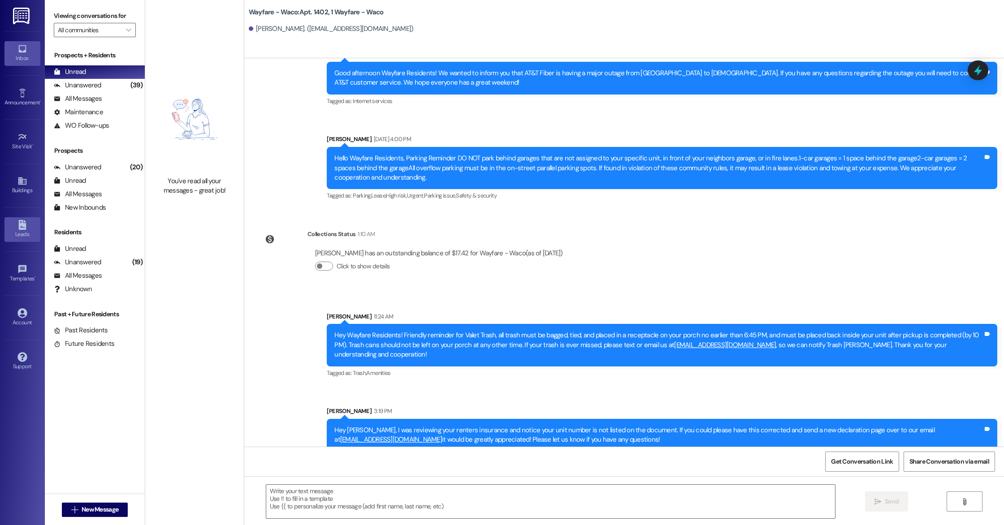
click at [17, 235] on div "Leads" at bounding box center [22, 234] width 45 height 9
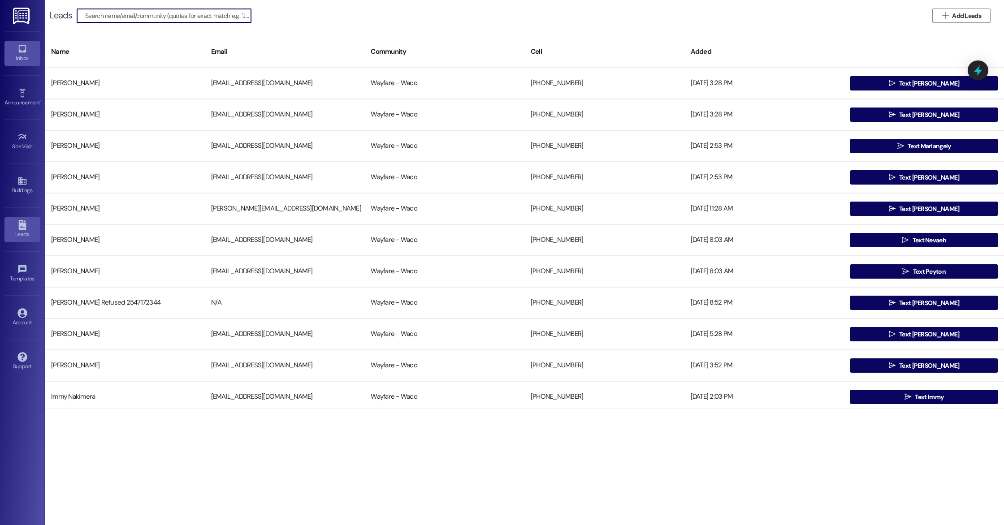
click at [23, 52] on icon at bounding box center [22, 49] width 8 height 8
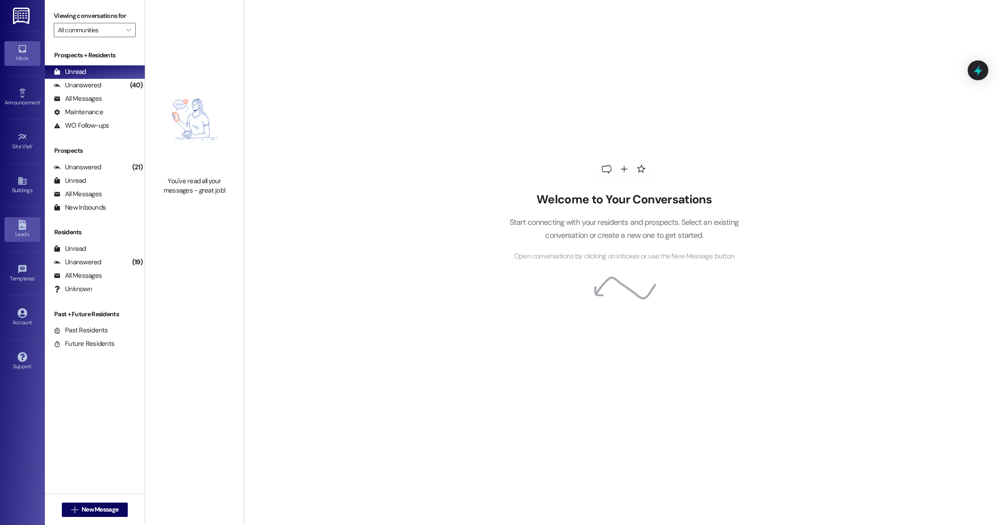
click at [15, 231] on div "Leads" at bounding box center [22, 234] width 45 height 9
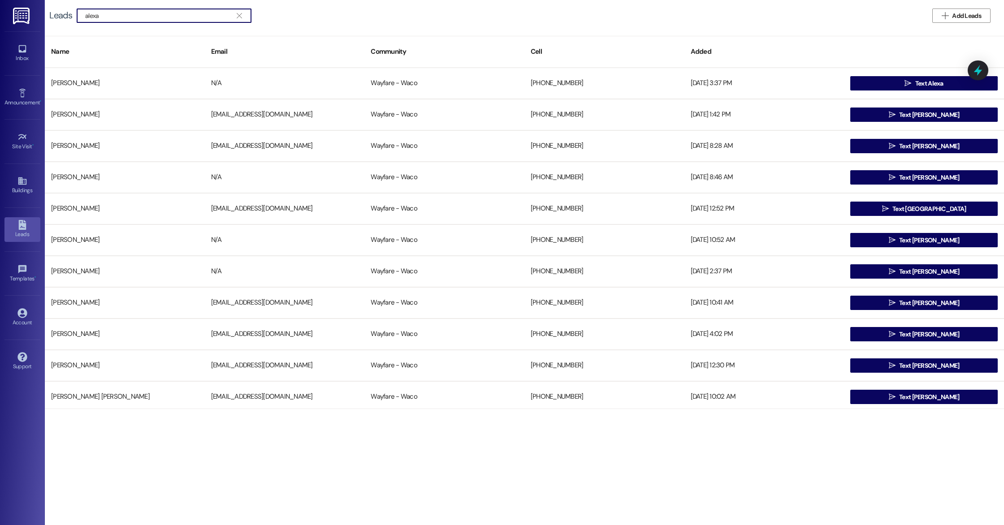
type input "alexa"
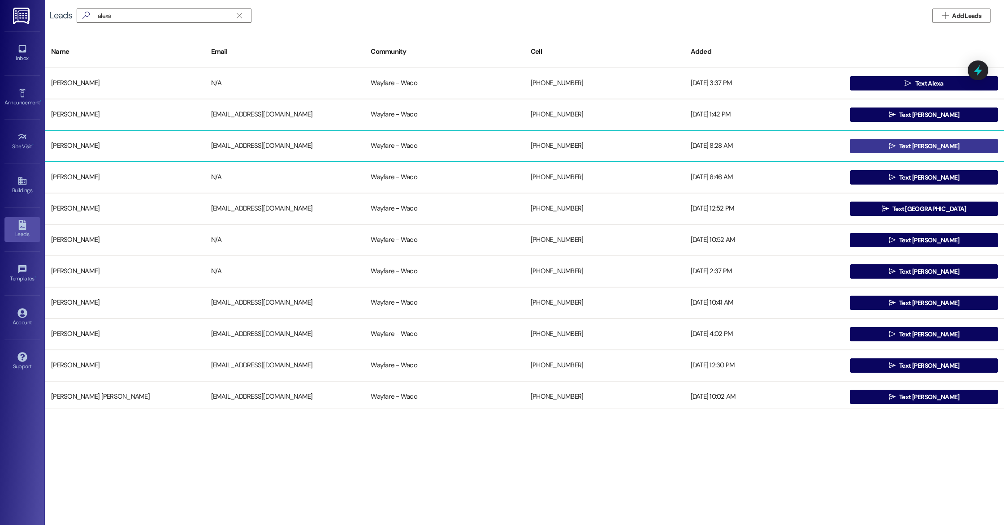
click at [930, 145] on span "Text [PERSON_NAME]" at bounding box center [929, 146] width 60 height 9
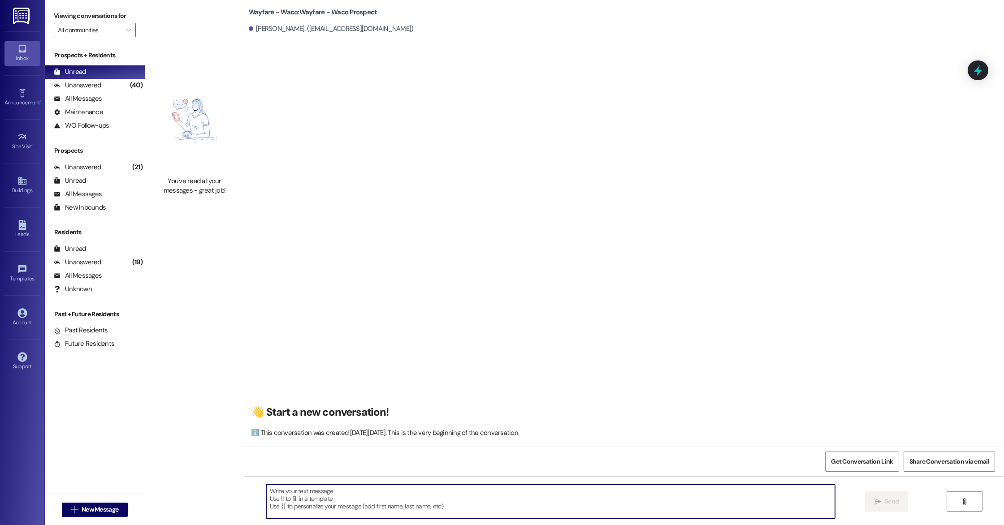
click at [326, 501] on textarea at bounding box center [550, 502] width 569 height 34
paste textarea "Hello (____), I wanted to touch base with you and see if you were still interes…"
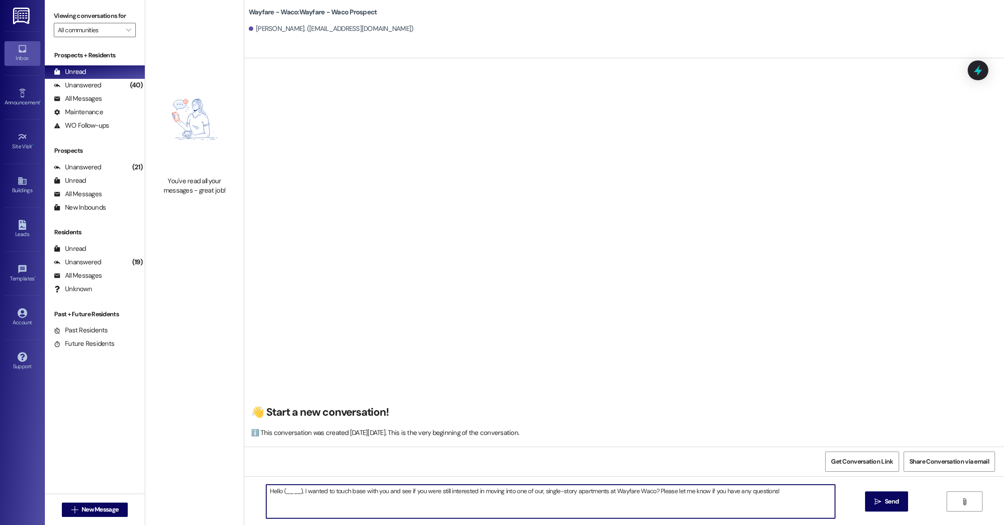
click at [296, 493] on textarea "Hello (____), I wanted to touch base with you and see if you were still interes…" at bounding box center [550, 502] width 569 height 34
click at [368, 504] on textarea "Hello [PERSON_NAME], I wanted to touch base with you and see if you were still …" at bounding box center [550, 502] width 569 height 34
type textarea "Hello [PERSON_NAME], I wanted to touch base with you and see if you were still …"
click at [900, 504] on button " Send" at bounding box center [886, 501] width 43 height 20
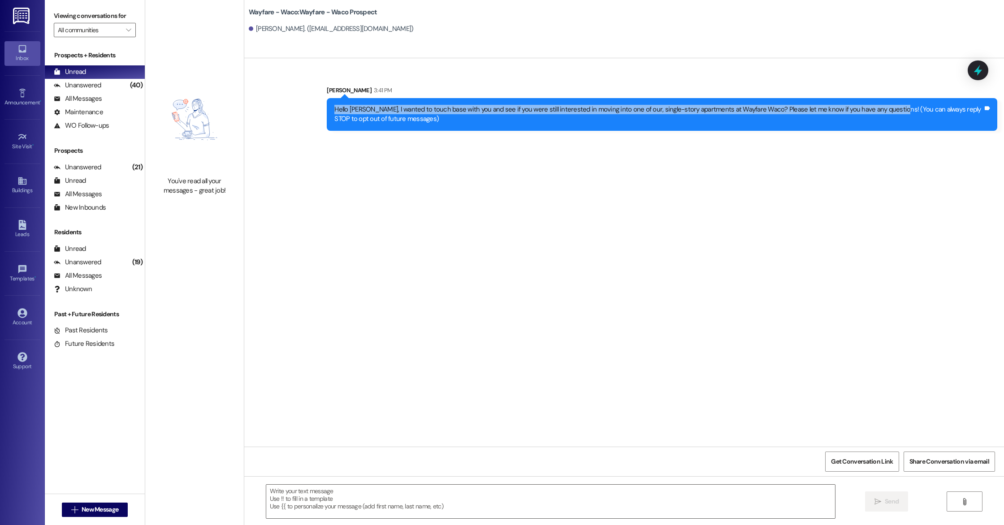
drag, startPoint x: 326, startPoint y: 109, endPoint x: 878, endPoint y: 108, distance: 552.0
click at [878, 108] on div "Hello [PERSON_NAME], I wanted to touch base with you and see if you were still …" at bounding box center [658, 114] width 650 height 19
copy div "Hello [PERSON_NAME], I wanted to touch base with you and see if you were still …"
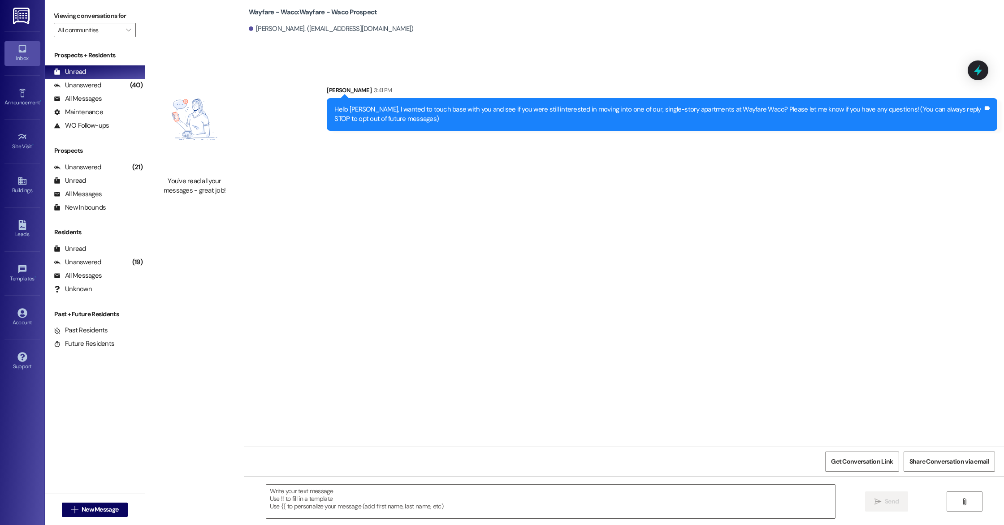
click at [674, 52] on div "Wayfare - Waco: Wayfare - Waco Prospect [PERSON_NAME]. ([EMAIL_ADDRESS][DOMAIN_…" at bounding box center [623, 29] width 759 height 58
click at [6, 271] on link "Templates •" at bounding box center [22, 274] width 36 height 24
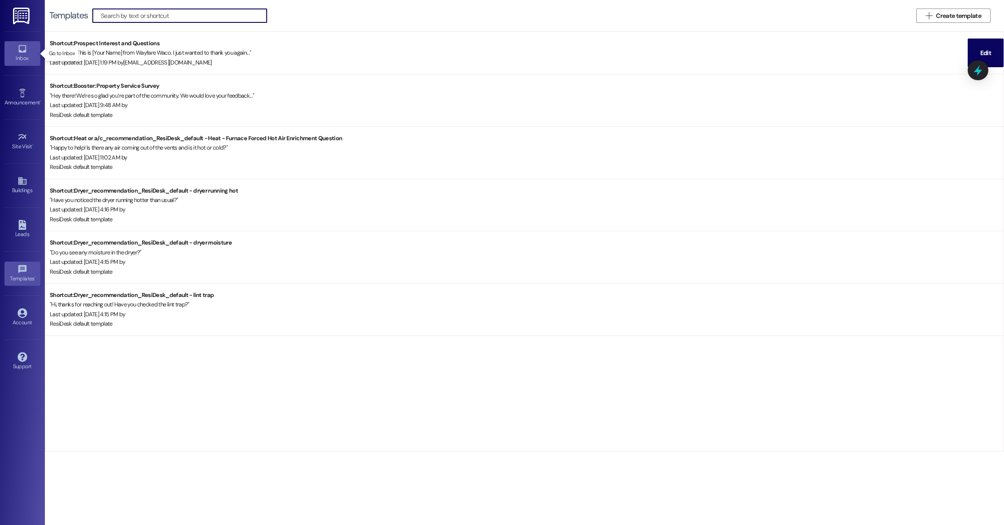
click at [23, 52] on icon at bounding box center [22, 49] width 10 height 10
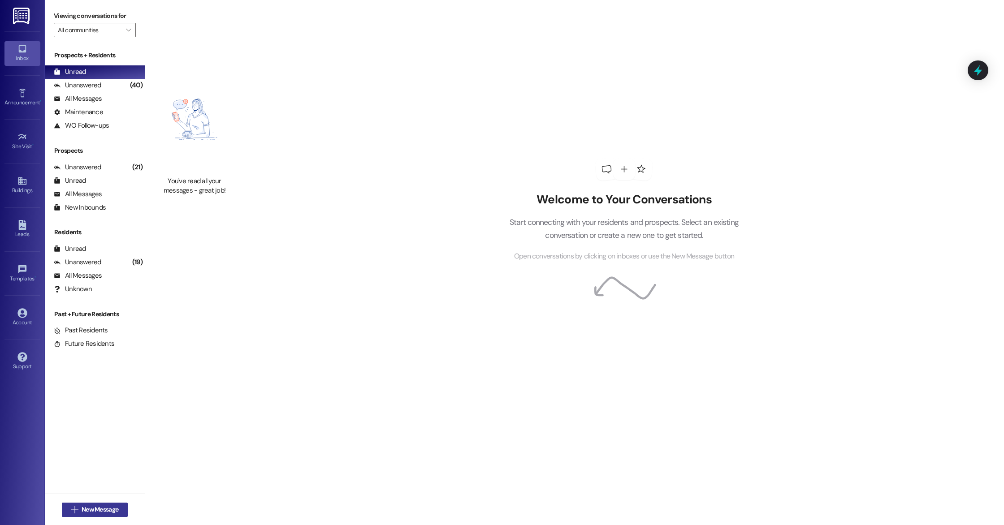
click at [74, 507] on span " New Message" at bounding box center [94, 509] width 51 height 9
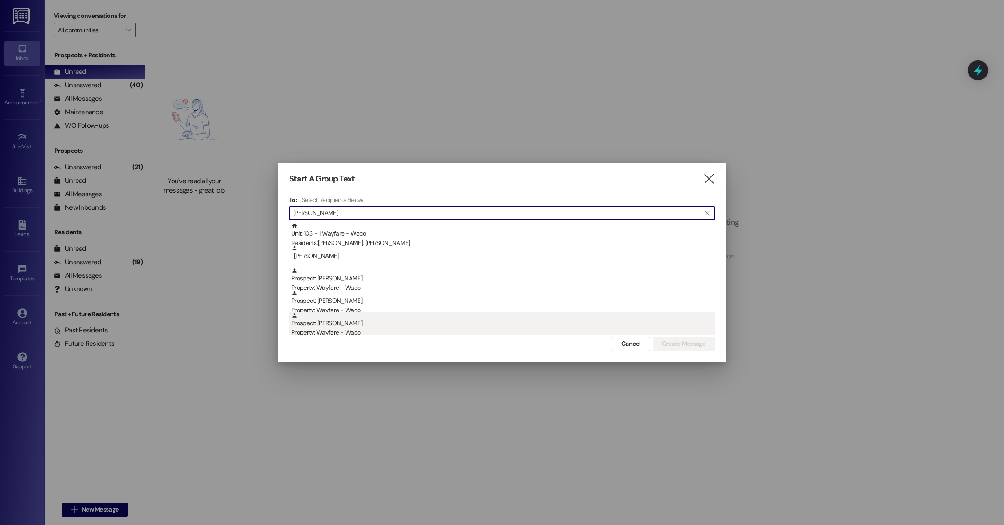
type input "[PERSON_NAME]"
click at [372, 329] on div "Property: Wayfare - Waco" at bounding box center [502, 332] width 423 height 9
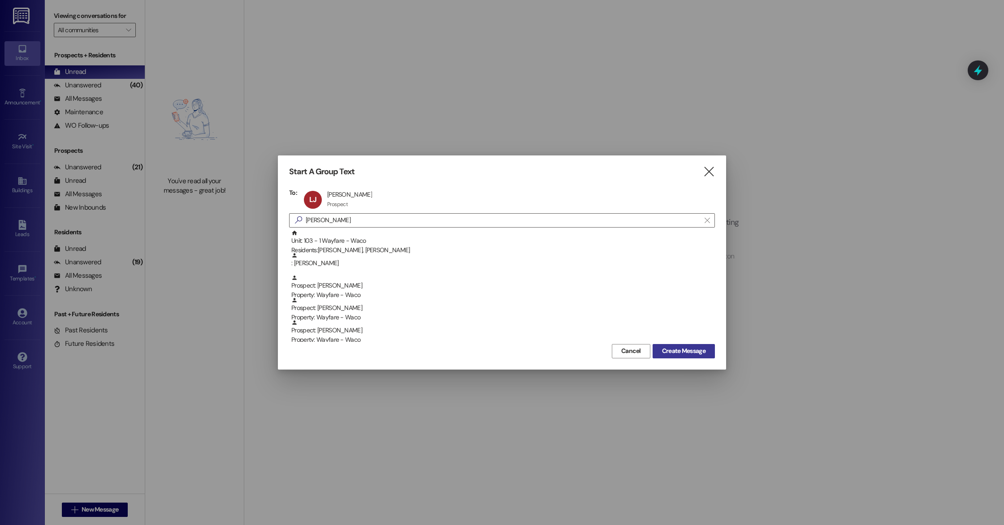
click at [678, 353] on span "Create Message" at bounding box center [683, 350] width 43 height 9
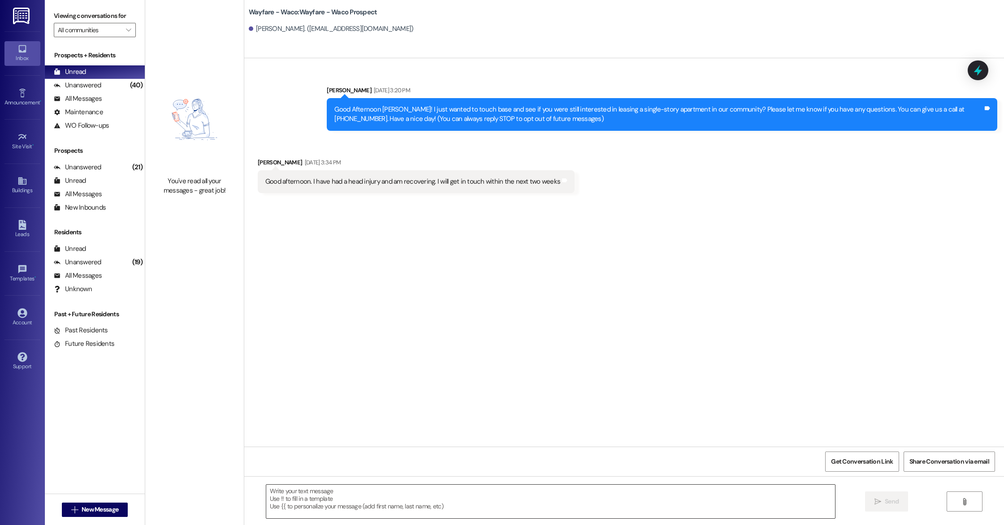
click at [455, 492] on textarea at bounding box center [550, 502] width 569 height 34
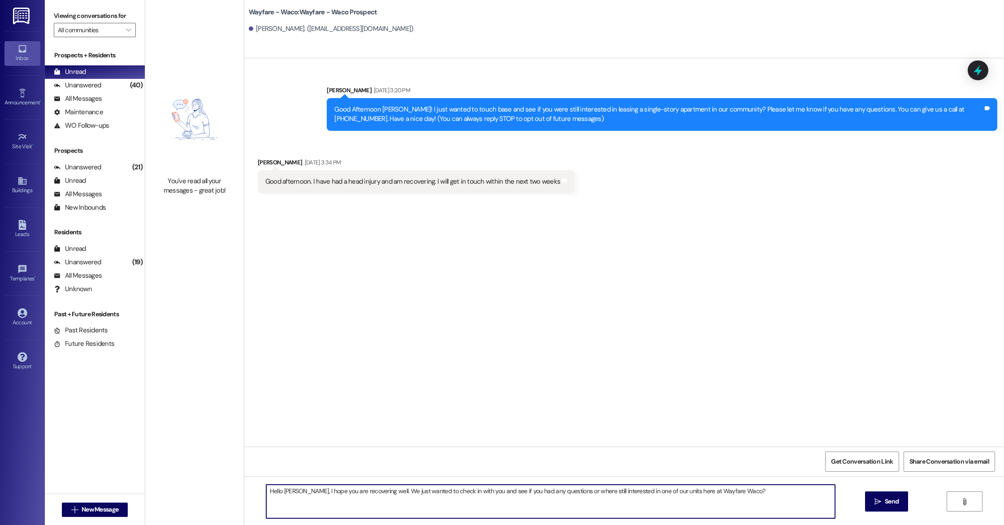
click at [375, 487] on textarea "Hello [PERSON_NAME], I hope you are recovering well. We just wanted to check in…" at bounding box center [550, 502] width 569 height 34
click at [728, 488] on textarea "Hello [PERSON_NAME], I hope you are recovering well. I just wanted to check in …" at bounding box center [550, 502] width 569 height 34
type textarea "Hello [PERSON_NAME], I hope you are recovering well. I just wanted to check in …"
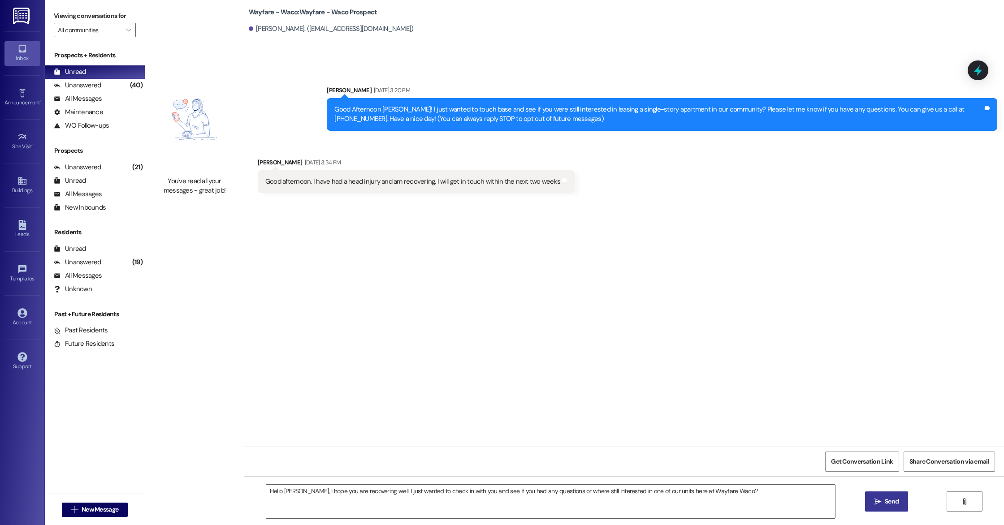
click at [877, 502] on icon "" at bounding box center [877, 501] width 7 height 7
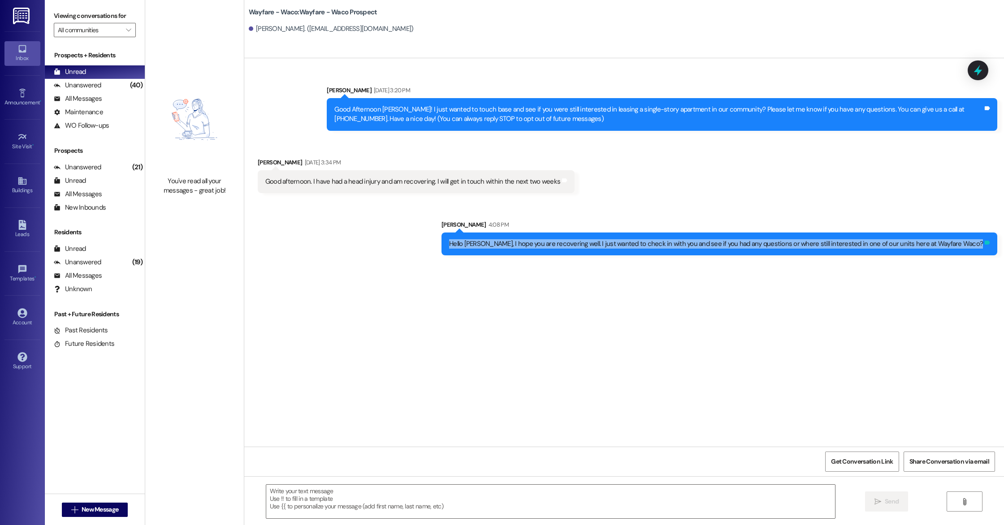
drag, startPoint x: 497, startPoint y: 243, endPoint x: 985, endPoint y: 246, distance: 487.5
click at [985, 246] on div "Hello [PERSON_NAME], I hope you are recovering well. I just wanted to check in …" at bounding box center [719, 244] width 556 height 23
copy div "Hello [PERSON_NAME], I hope you are recovering well. I just wanted to check in …"
click at [501, 321] on div "Sent via SMS [PERSON_NAME] [DATE] 3:20 PM Good Afternoon [PERSON_NAME]! I just …" at bounding box center [623, 252] width 759 height 388
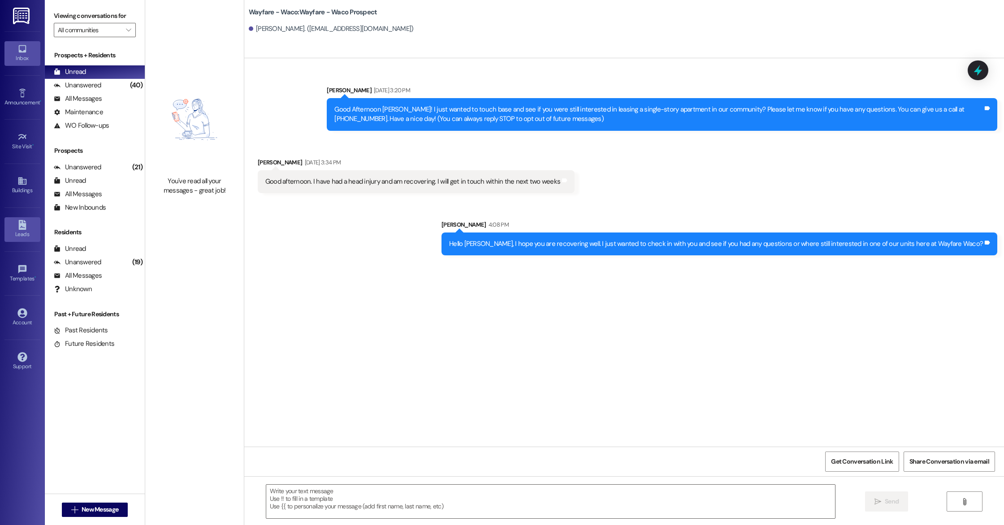
click at [24, 227] on icon at bounding box center [22, 225] width 10 height 10
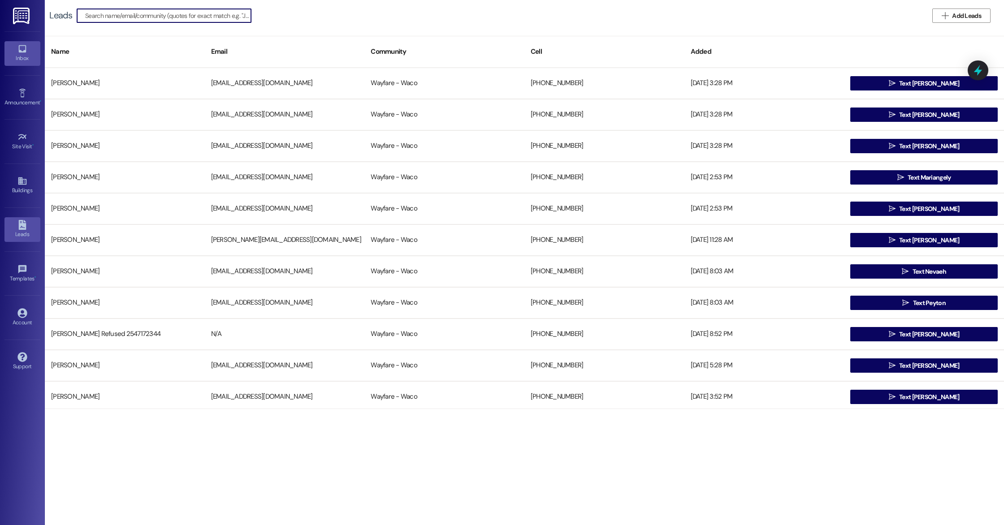
click at [14, 64] on link "Inbox" at bounding box center [22, 53] width 36 height 24
